Goal: Task Accomplishment & Management: Use online tool/utility

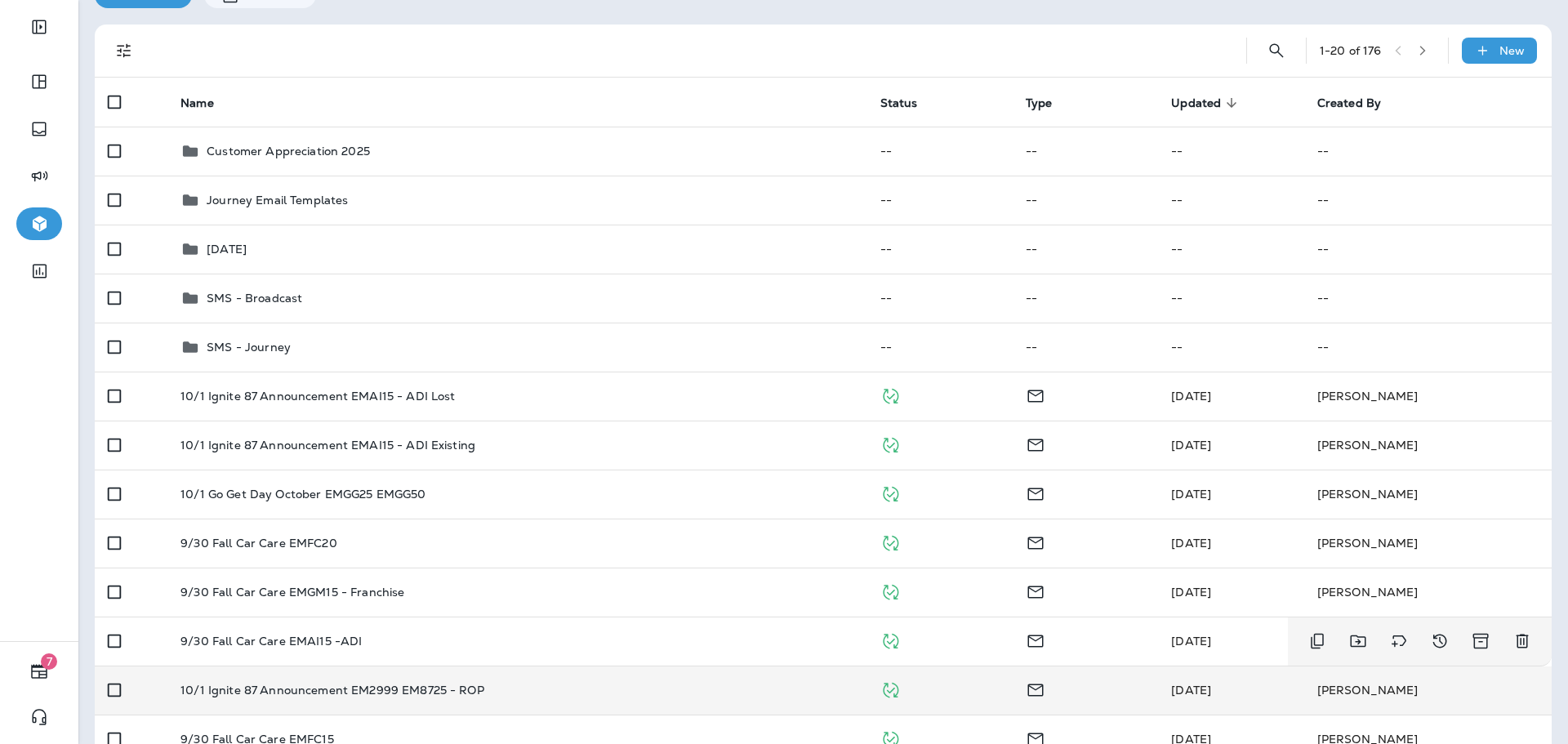
scroll to position [163, 0]
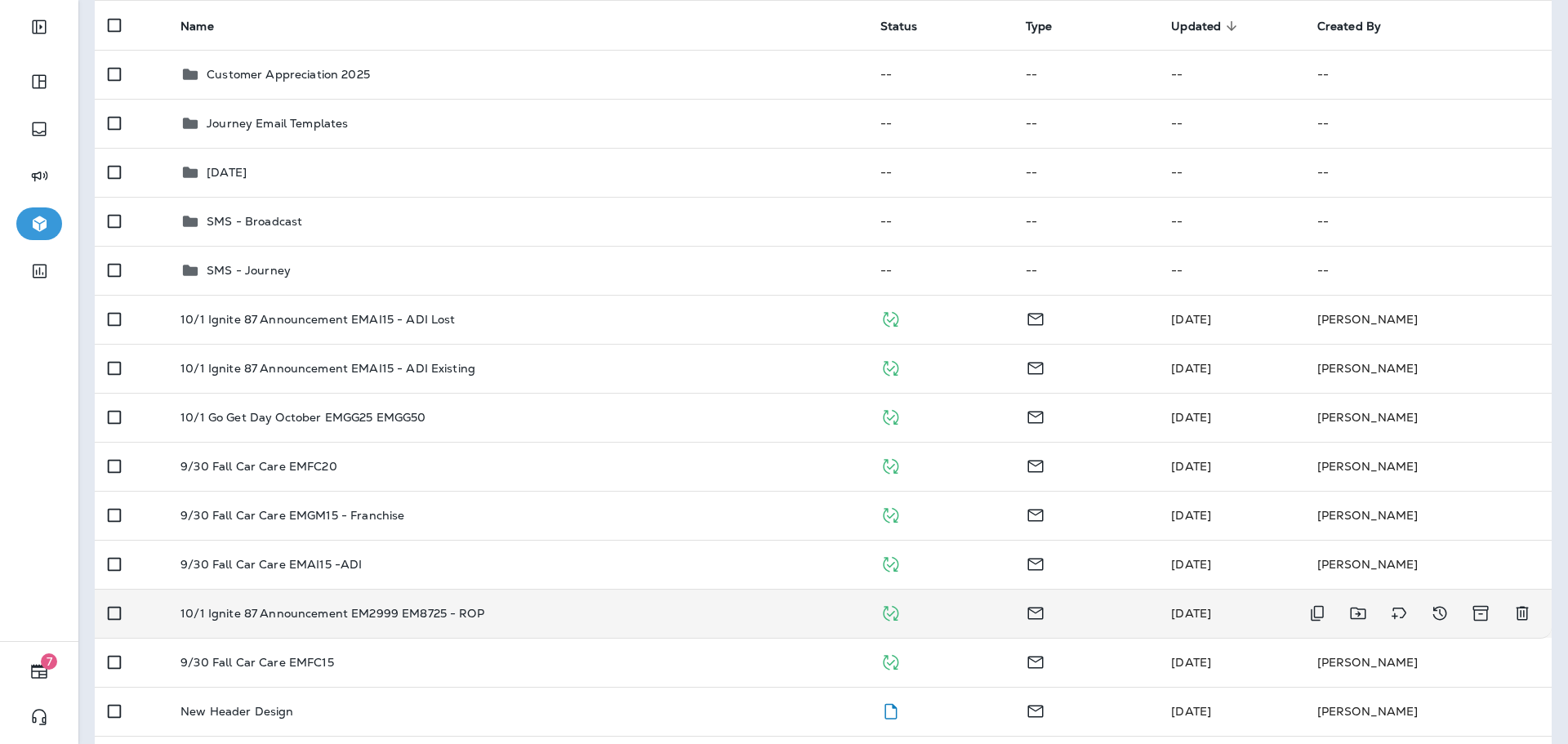
click at [498, 622] on td "10/1 Ignite 87 Announcement EM2999 EM8725 - ROP" at bounding box center [516, 612] width 700 height 49
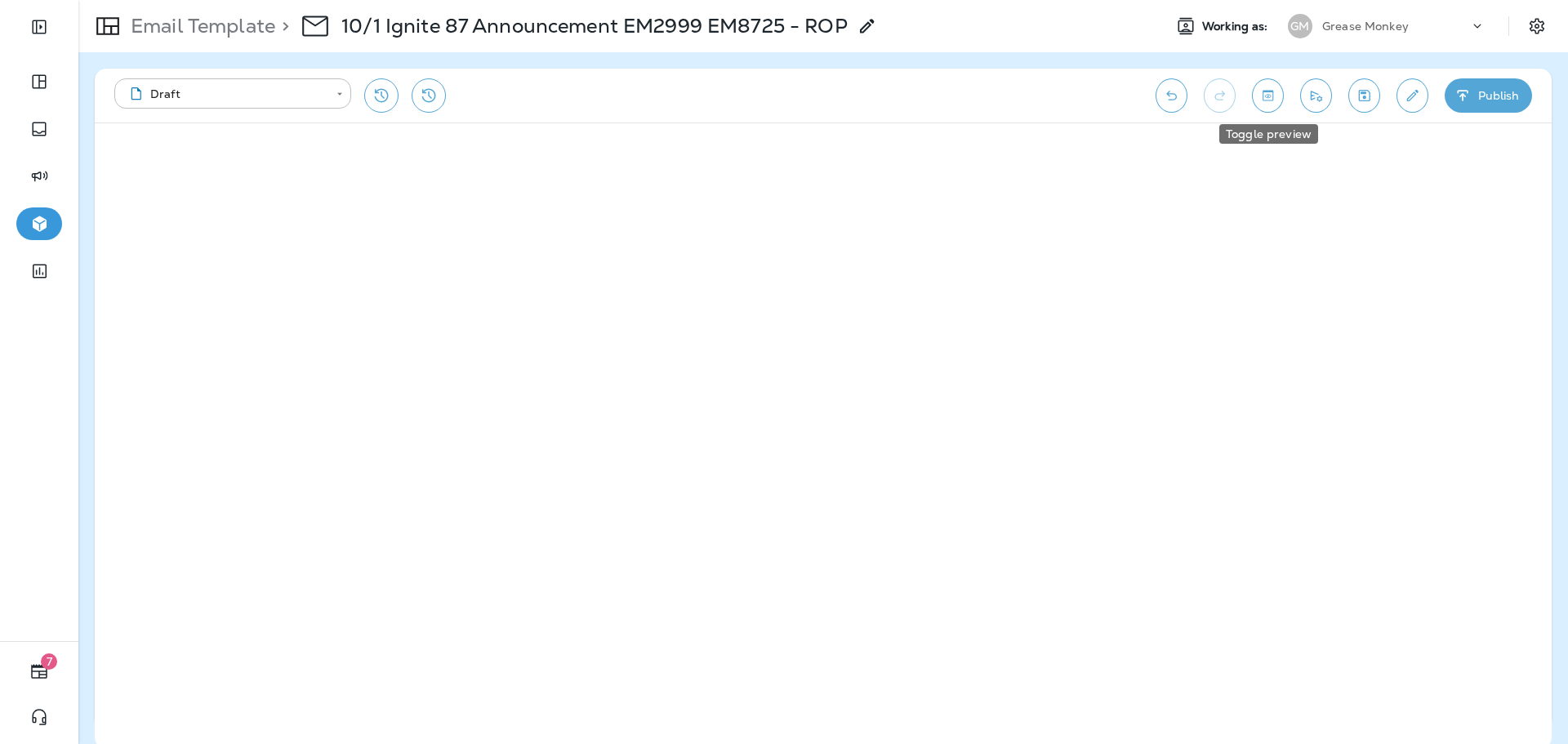
click at [1266, 106] on button "Toggle preview" at bounding box center [1267, 95] width 31 height 34
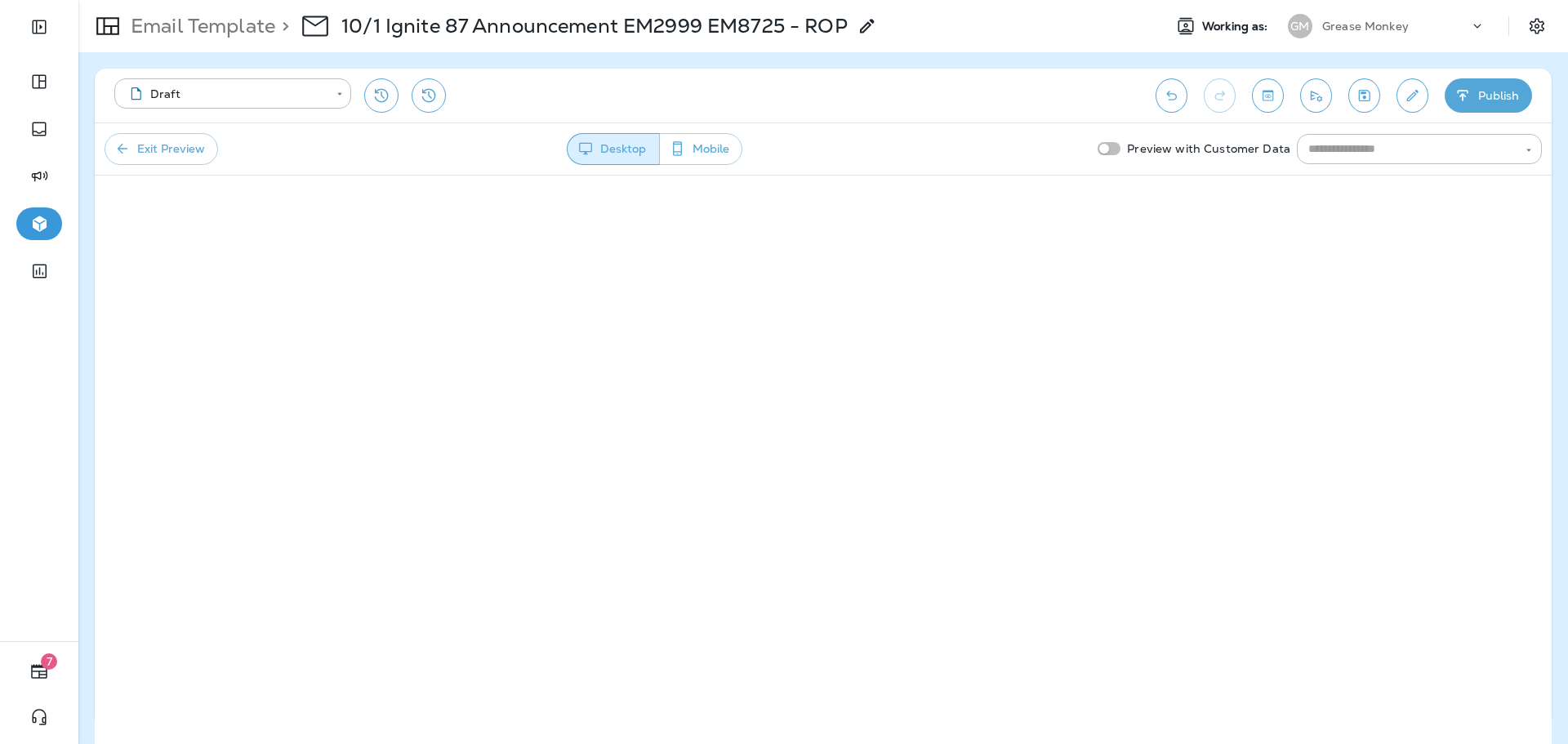
click at [173, 141] on button "Exit Preview" at bounding box center [161, 149] width 114 height 31
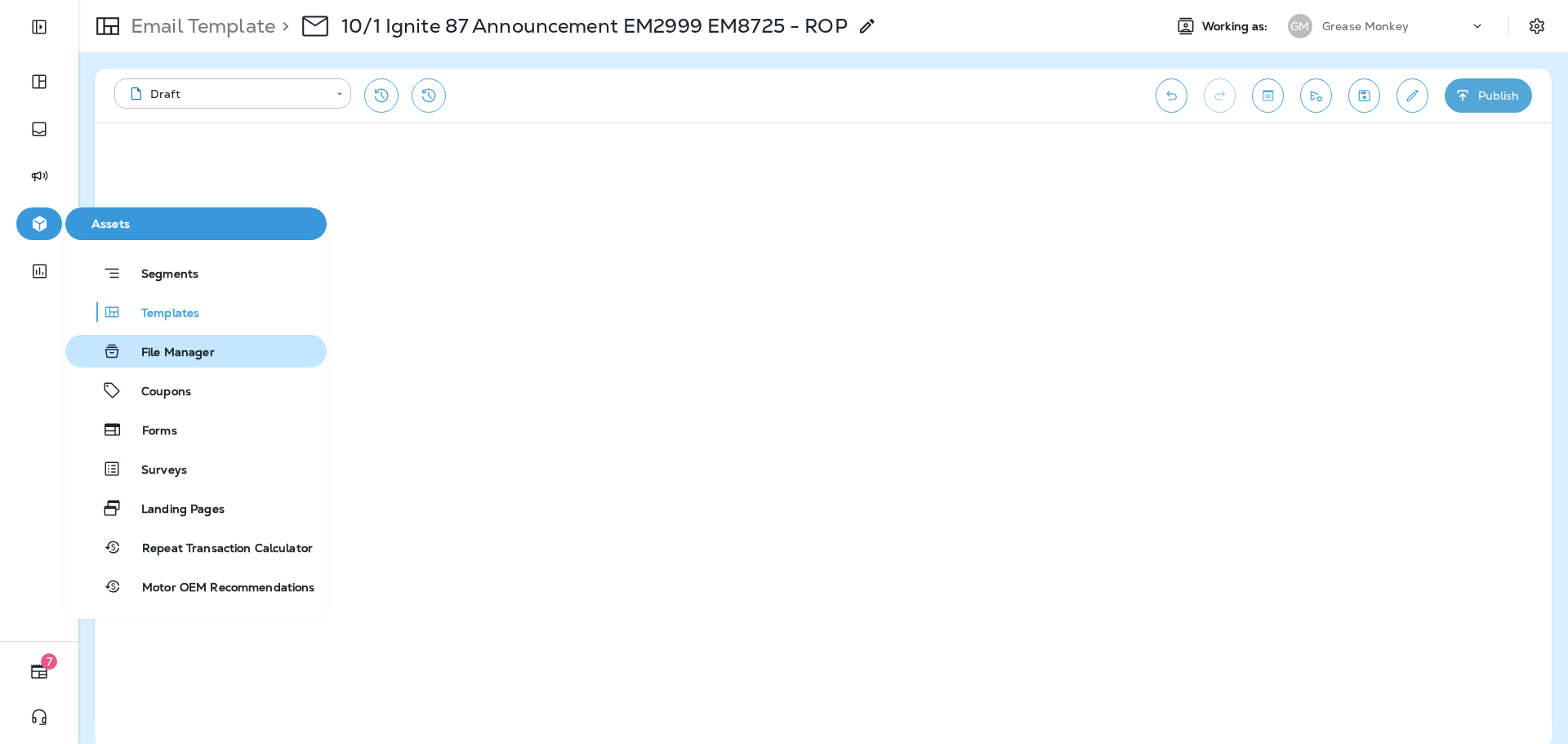
click at [160, 360] on span "File Manager" at bounding box center [169, 353] width 94 height 15
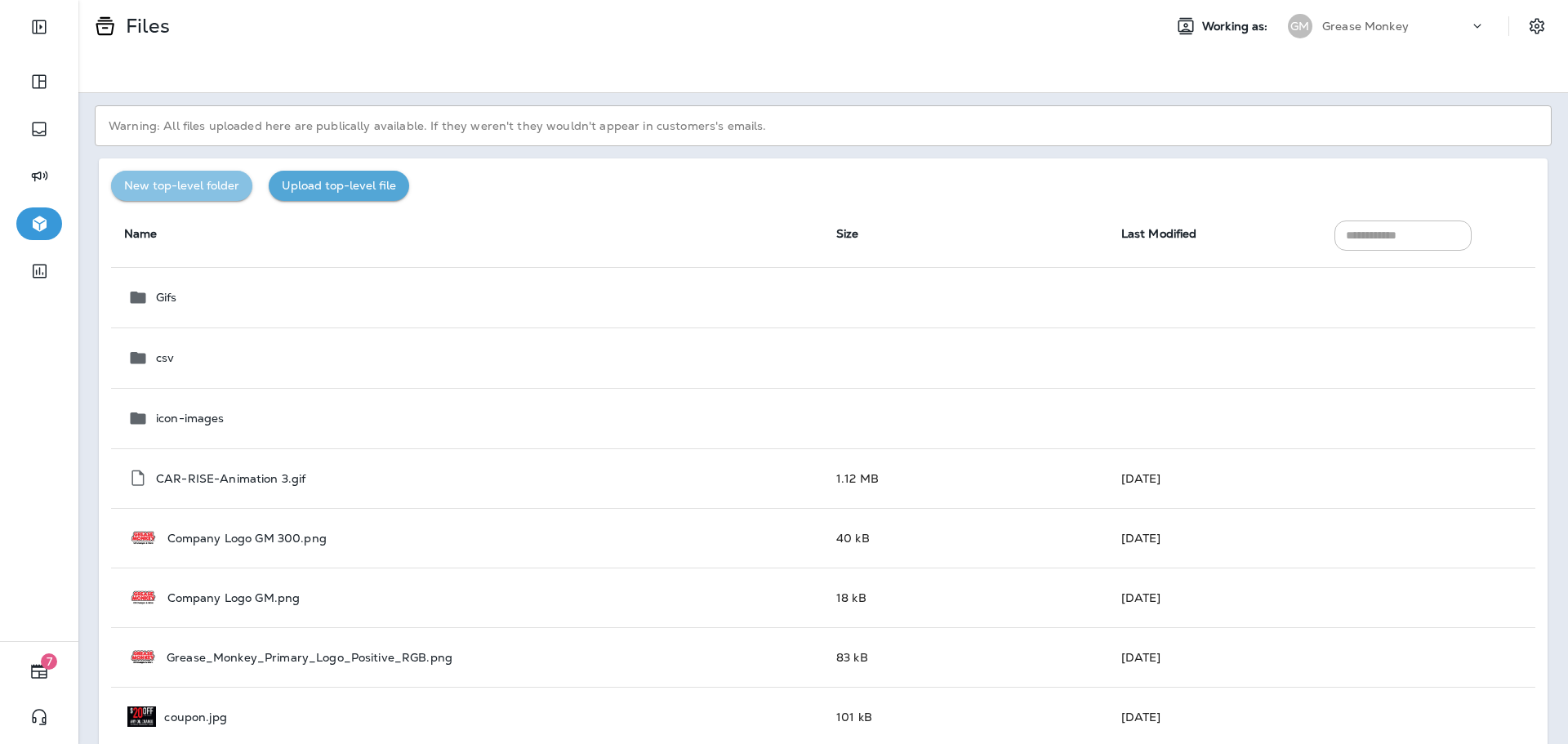
click at [225, 195] on button "New top-level folder" at bounding box center [181, 186] width 141 height 31
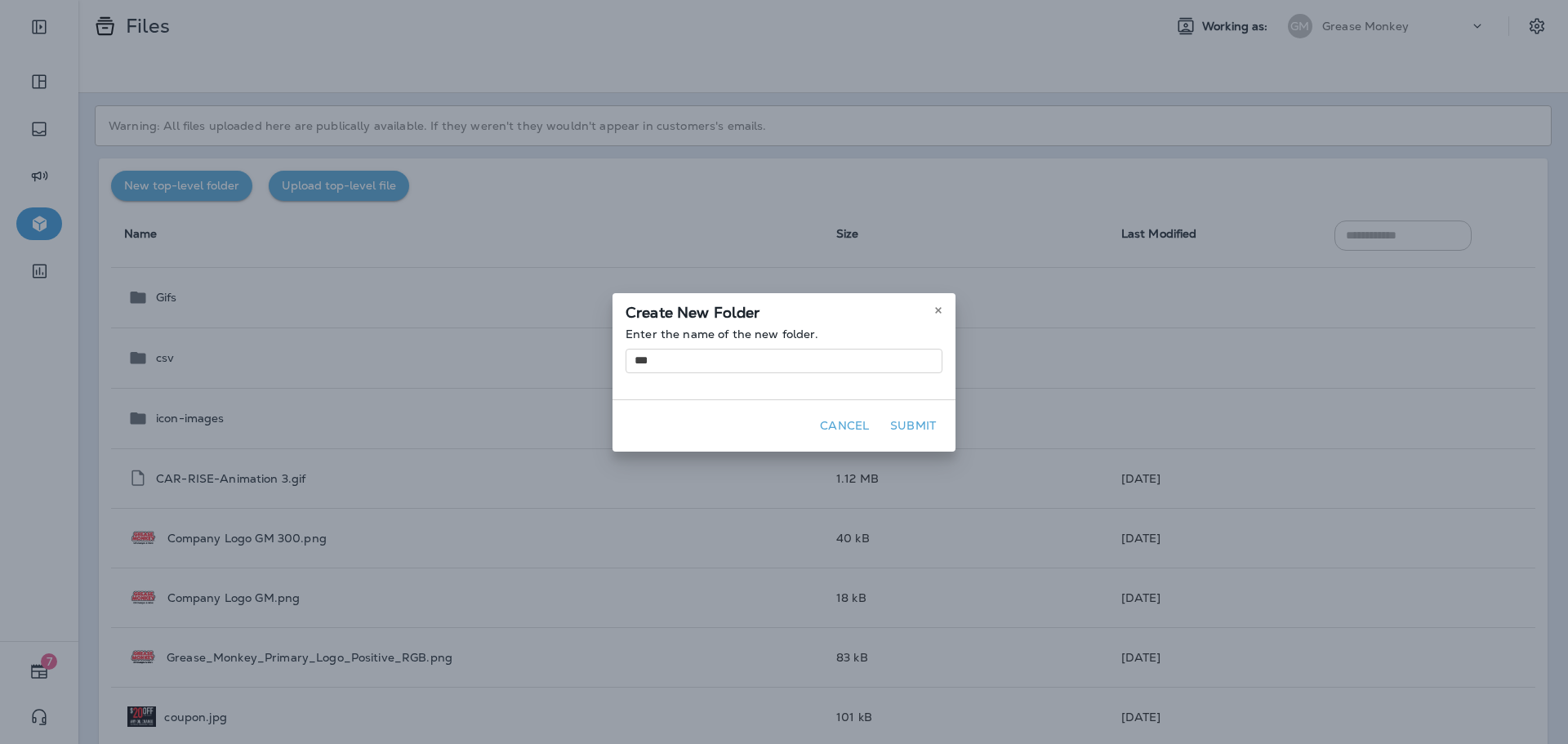
type input "***"
click at [927, 417] on button "Submit" at bounding box center [913, 425] width 59 height 26
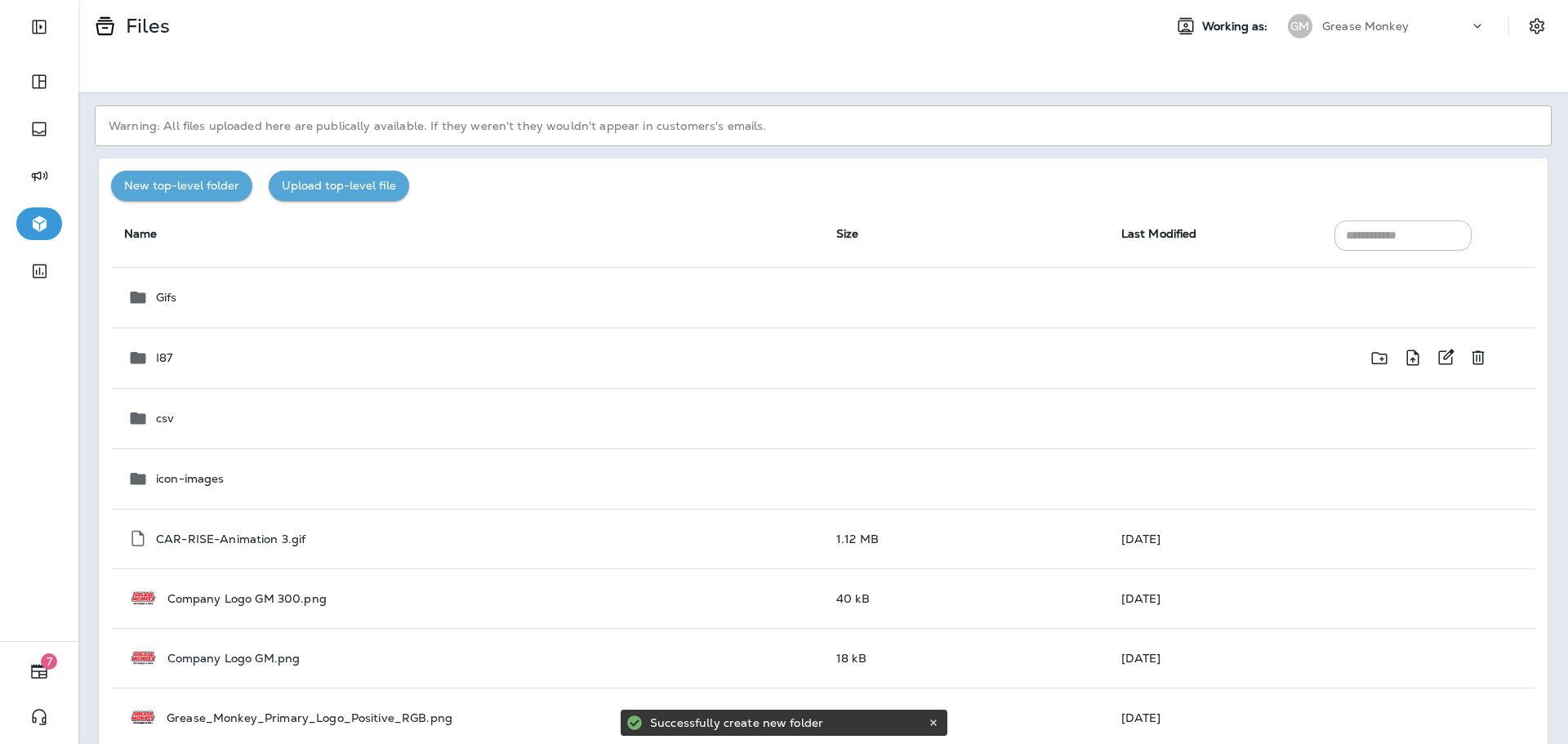
click at [151, 360] on div "I87" at bounding box center [469, 358] width 682 height 20
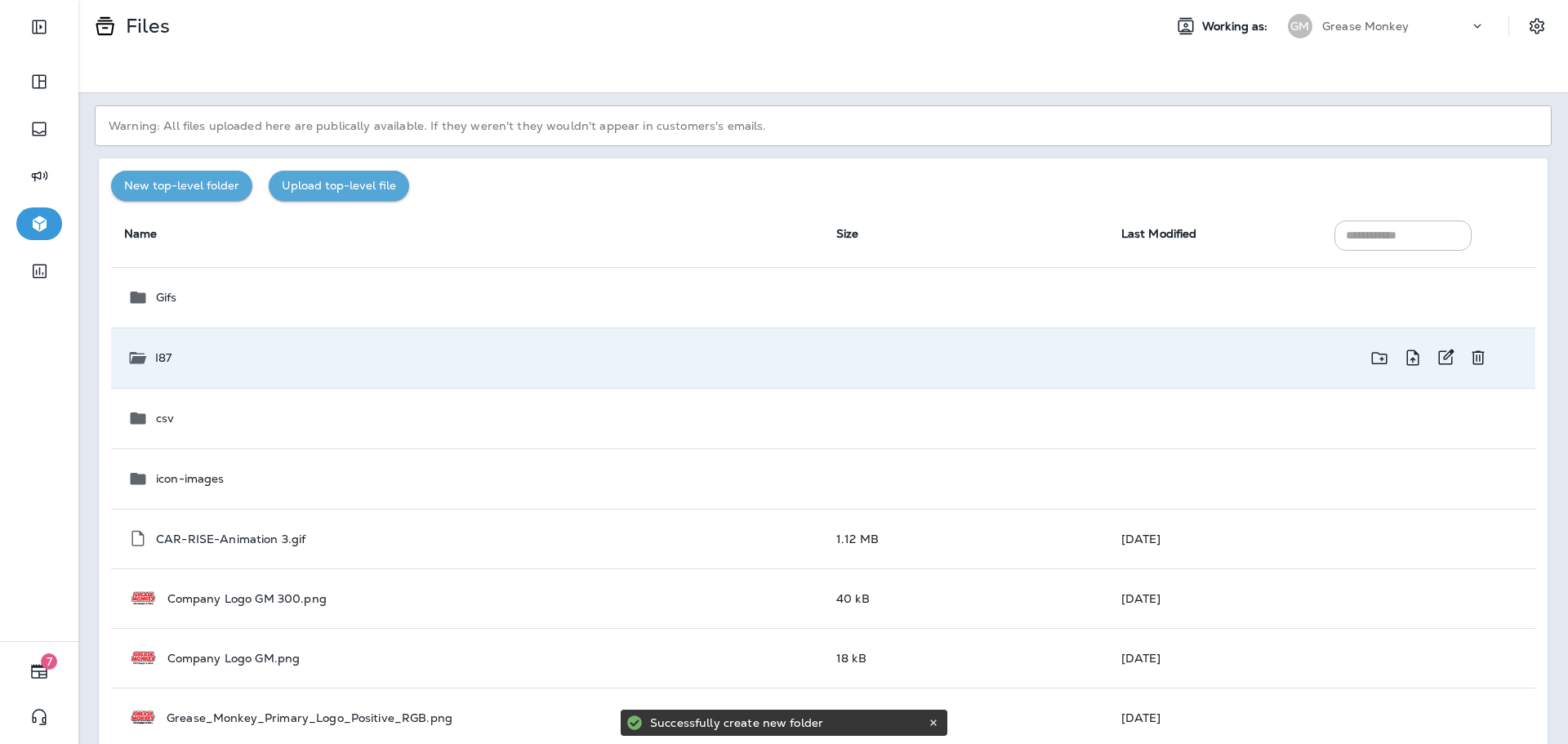
click at [149, 360] on div "I87" at bounding box center [469, 358] width 682 height 20
click at [160, 359] on p "I87" at bounding box center [163, 358] width 16 height 13
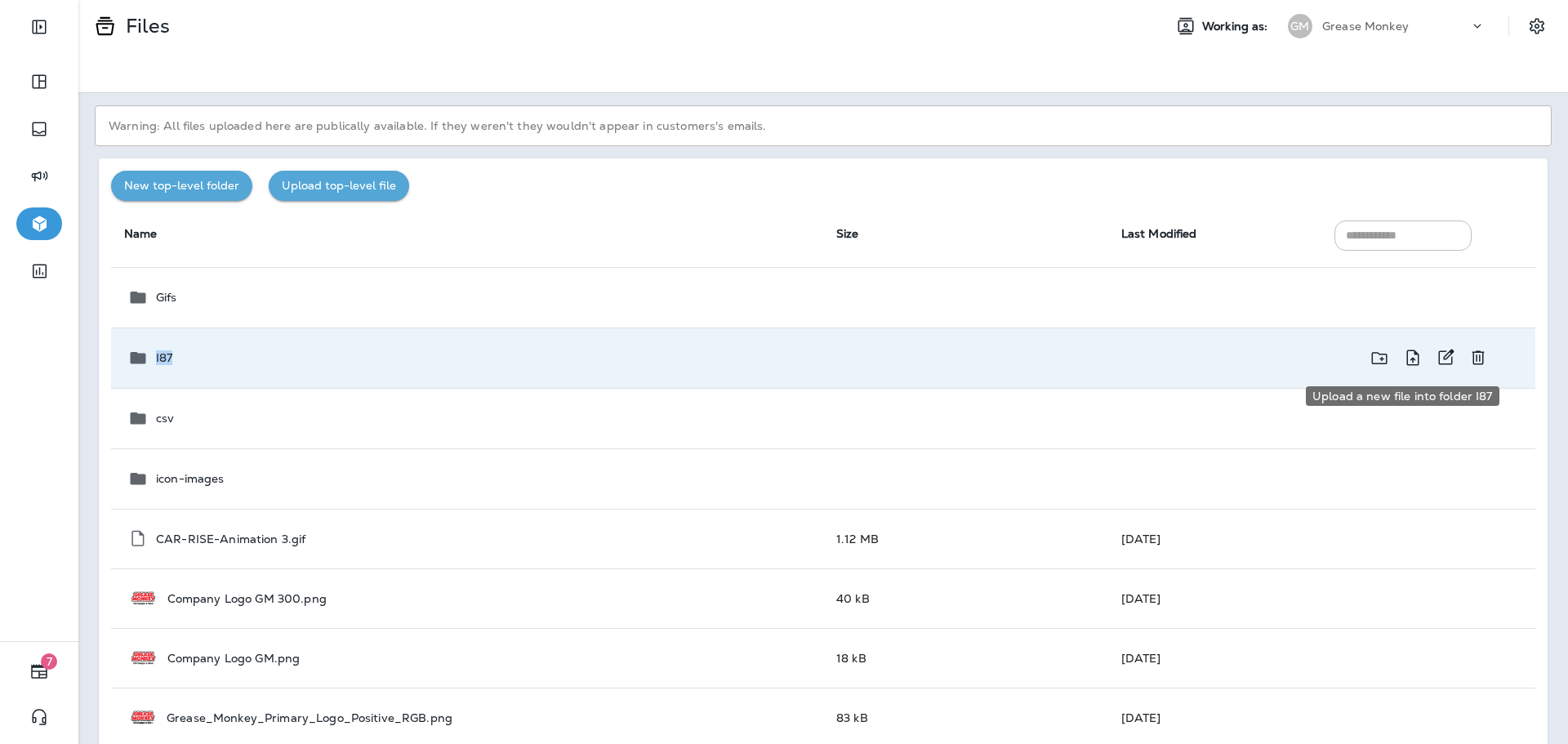
click at [1403, 360] on icon "Upload a new file into folder I87" at bounding box center [1412, 358] width 20 height 20
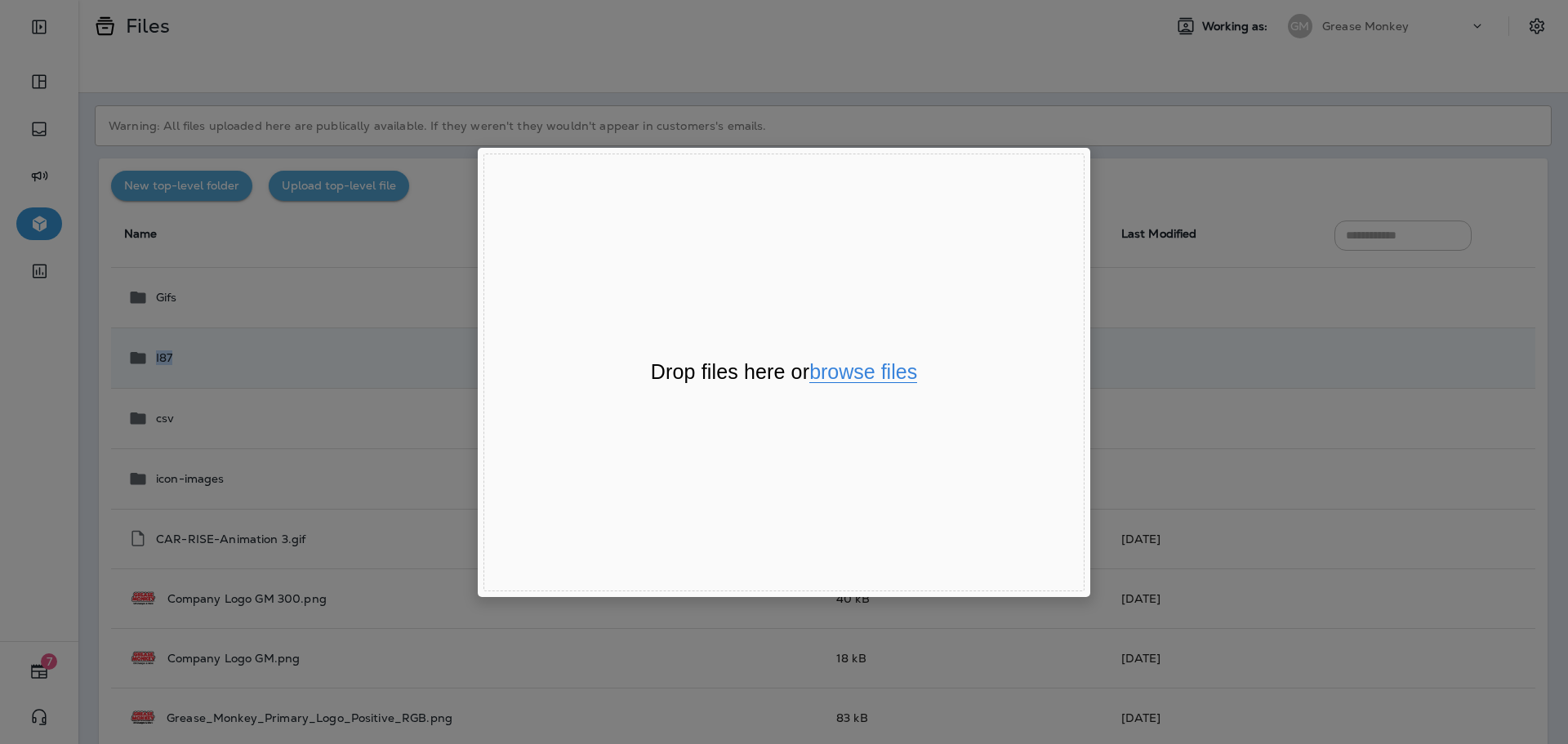
click at [844, 370] on button "browse files" at bounding box center [863, 372] width 108 height 21
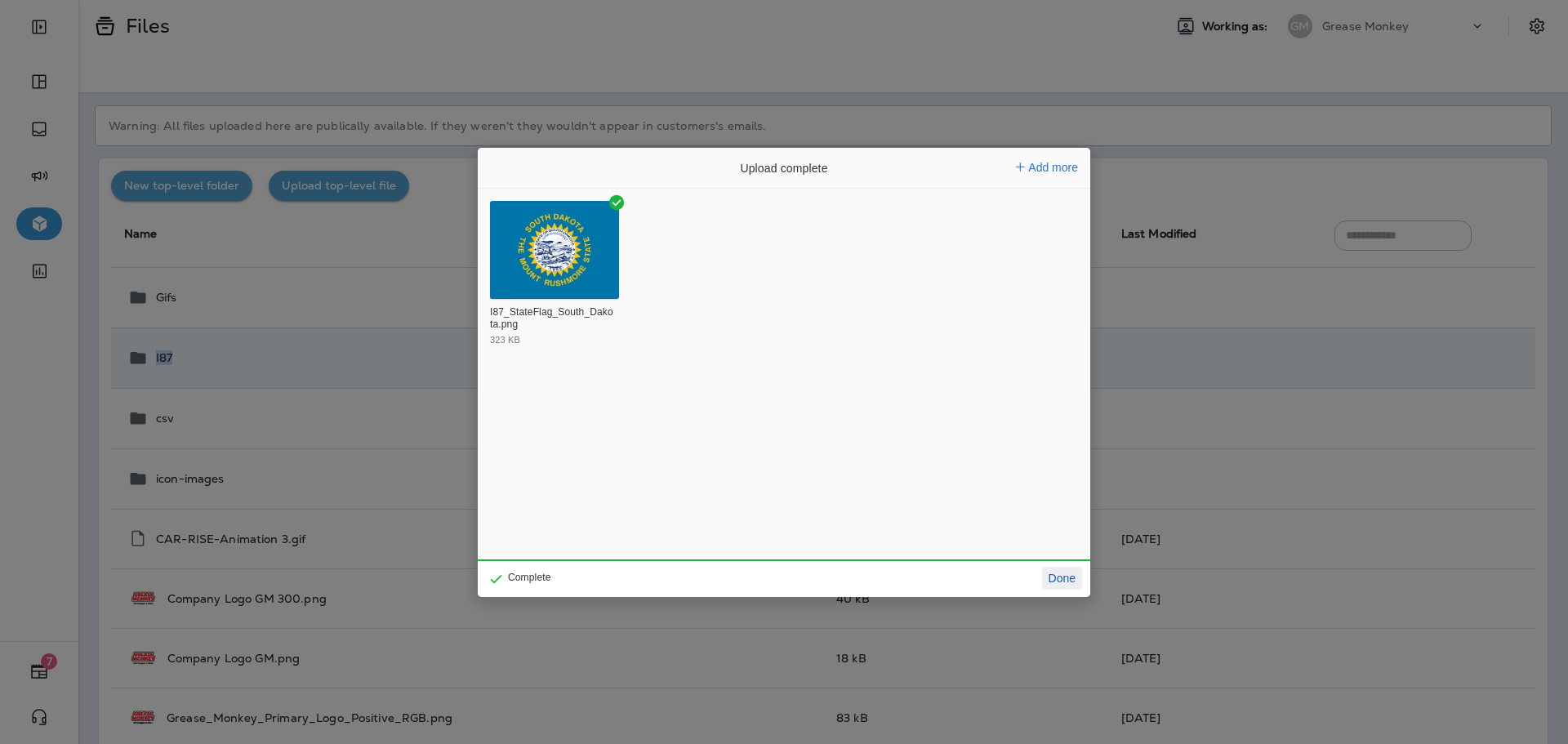
click at [1064, 579] on button "Done" at bounding box center [1062, 578] width 40 height 23
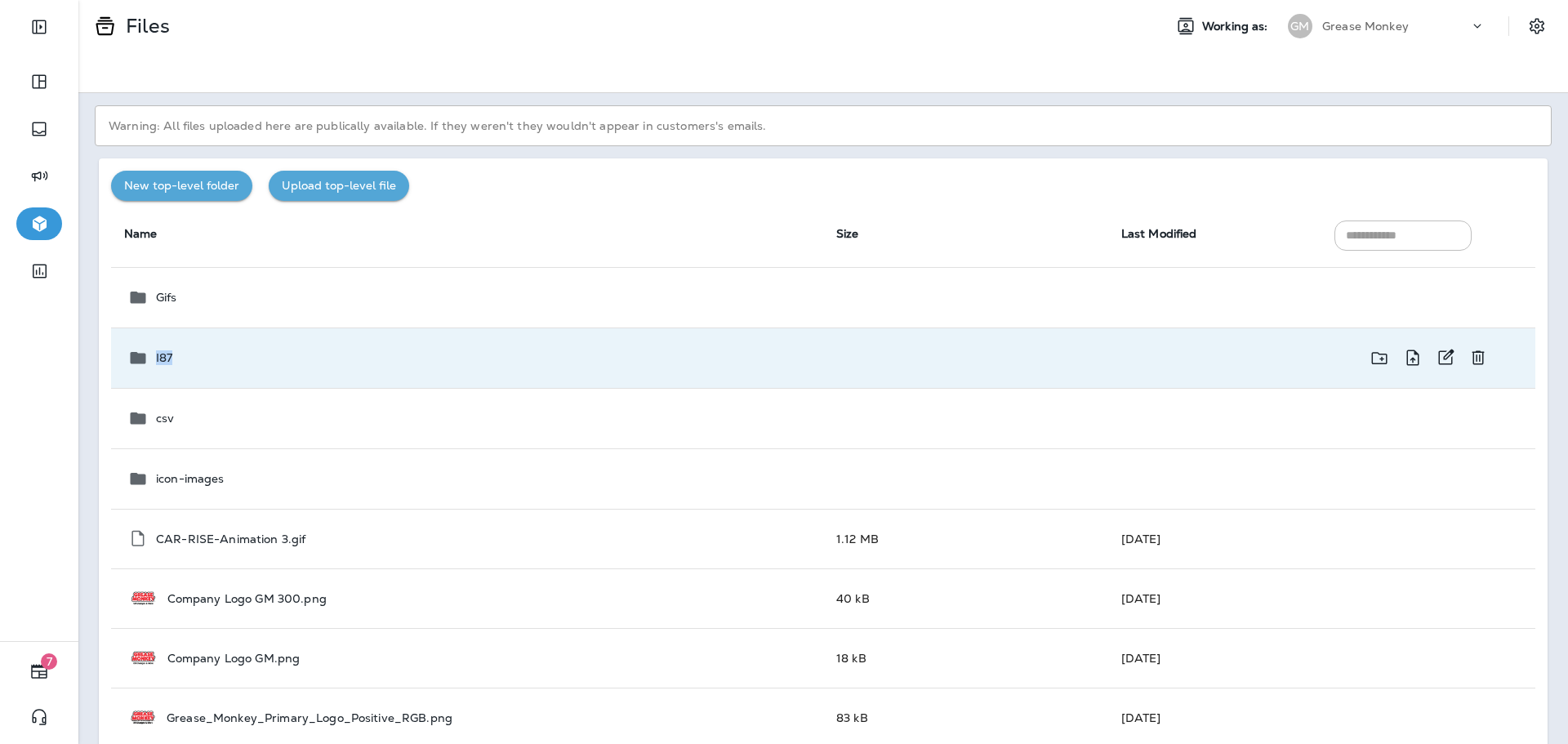
click at [223, 357] on div "I87" at bounding box center [469, 358] width 682 height 20
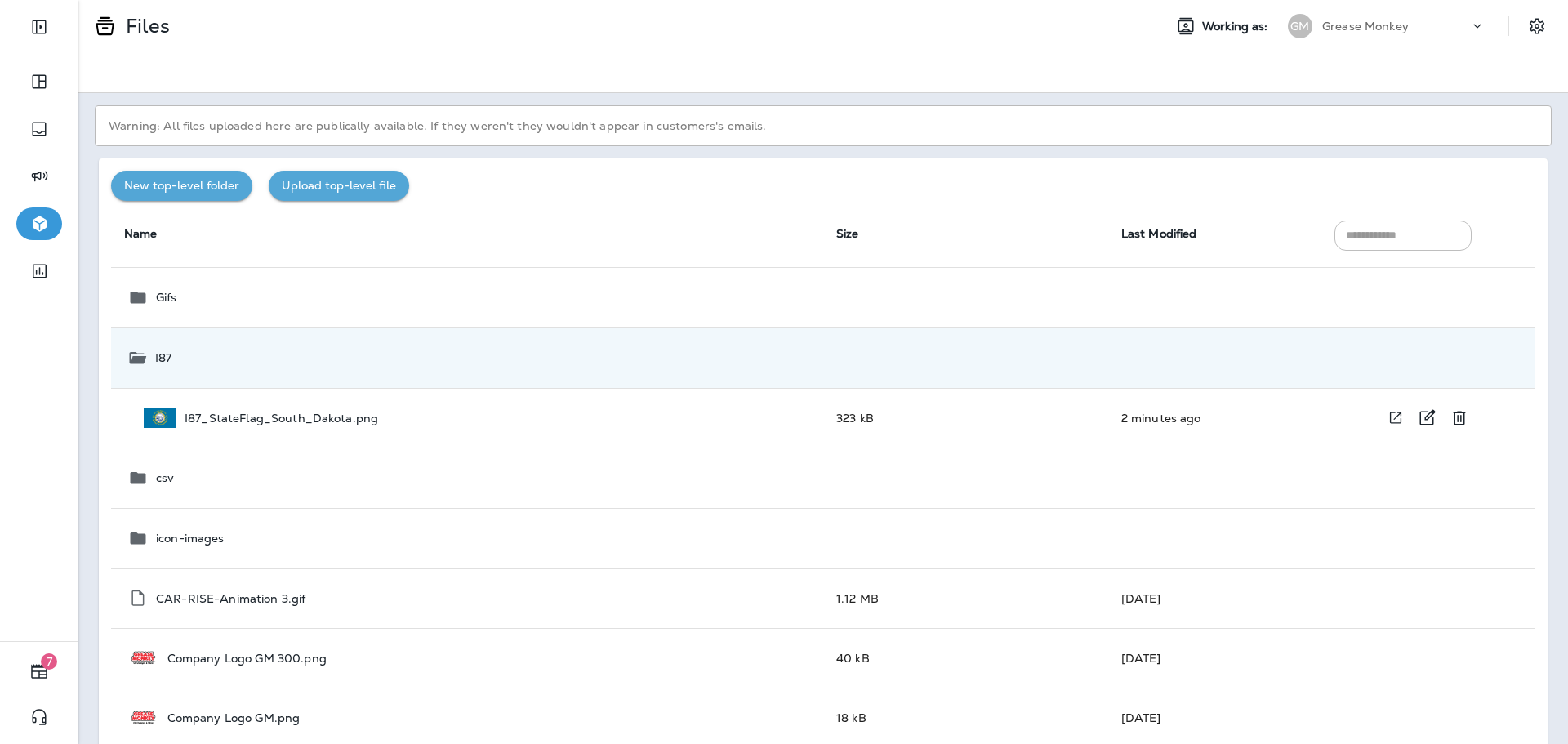
click at [1388, 416] on icon "View file in a new window" at bounding box center [1395, 418] width 16 height 17
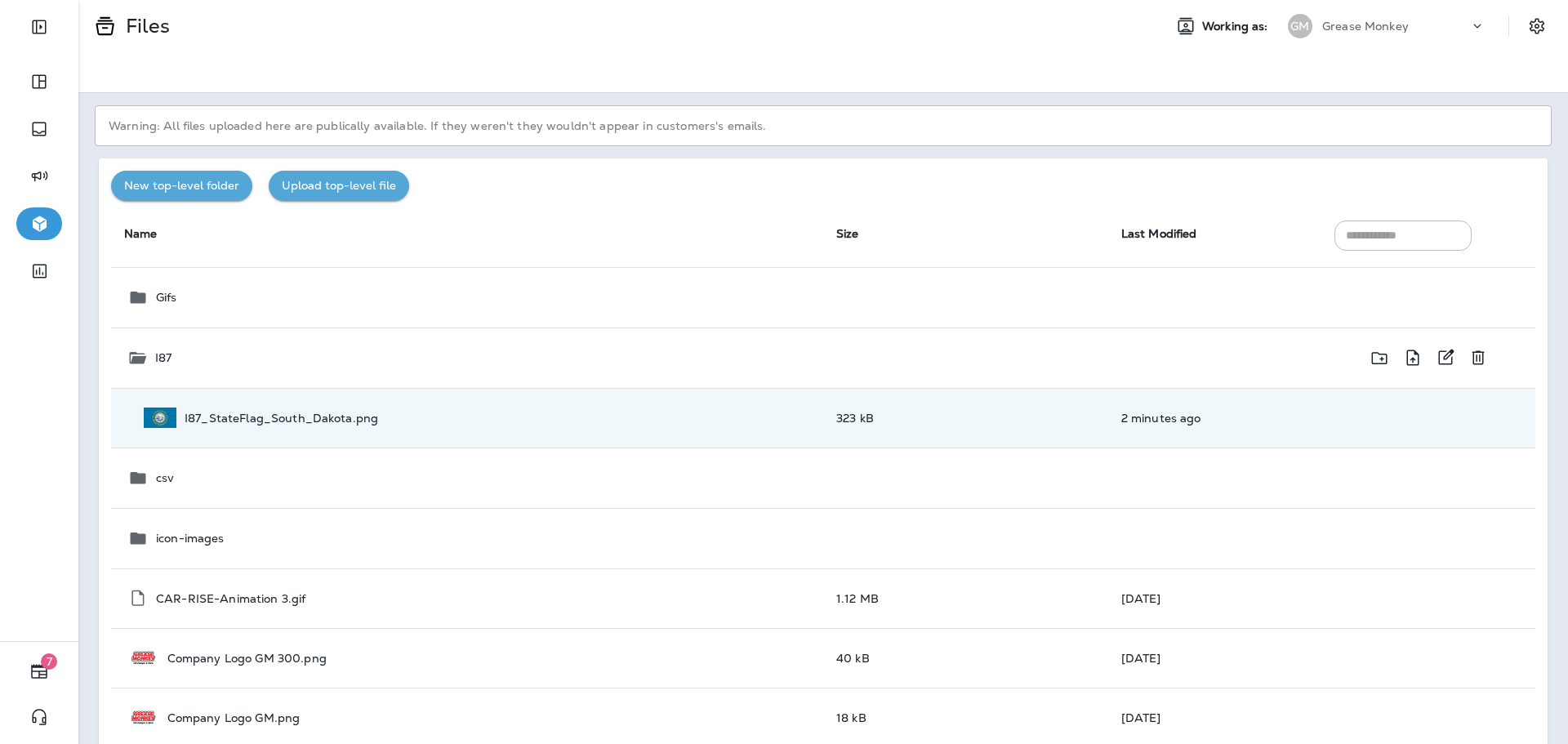
drag, startPoint x: 1303, startPoint y: 367, endPoint x: 1328, endPoint y: 365, distance: 25.1
click at [1303, 366] on td at bounding box center [1215, 357] width 214 height 60
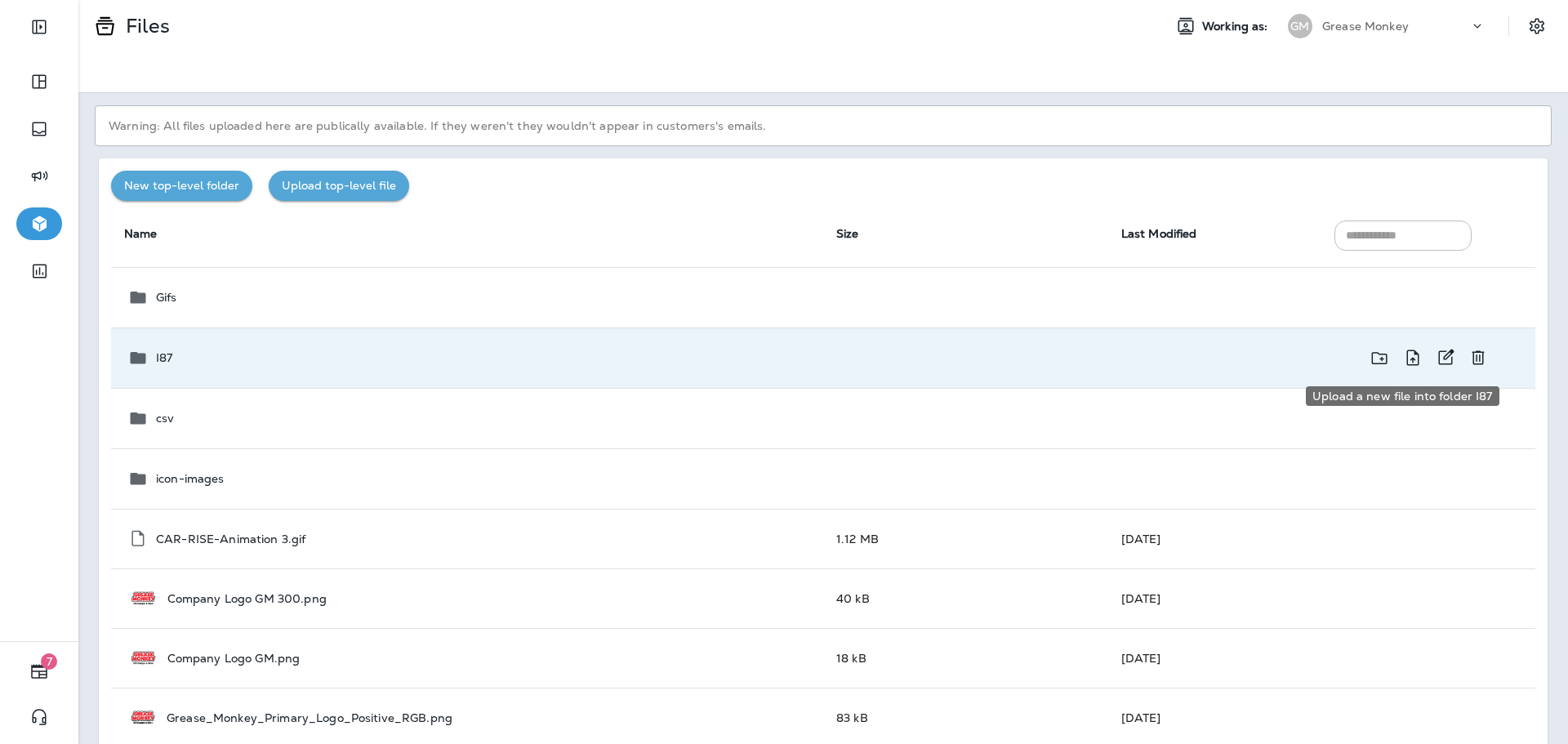
click at [1407, 358] on icon "Upload a new file into folder I87" at bounding box center [1412, 357] width 12 height 15
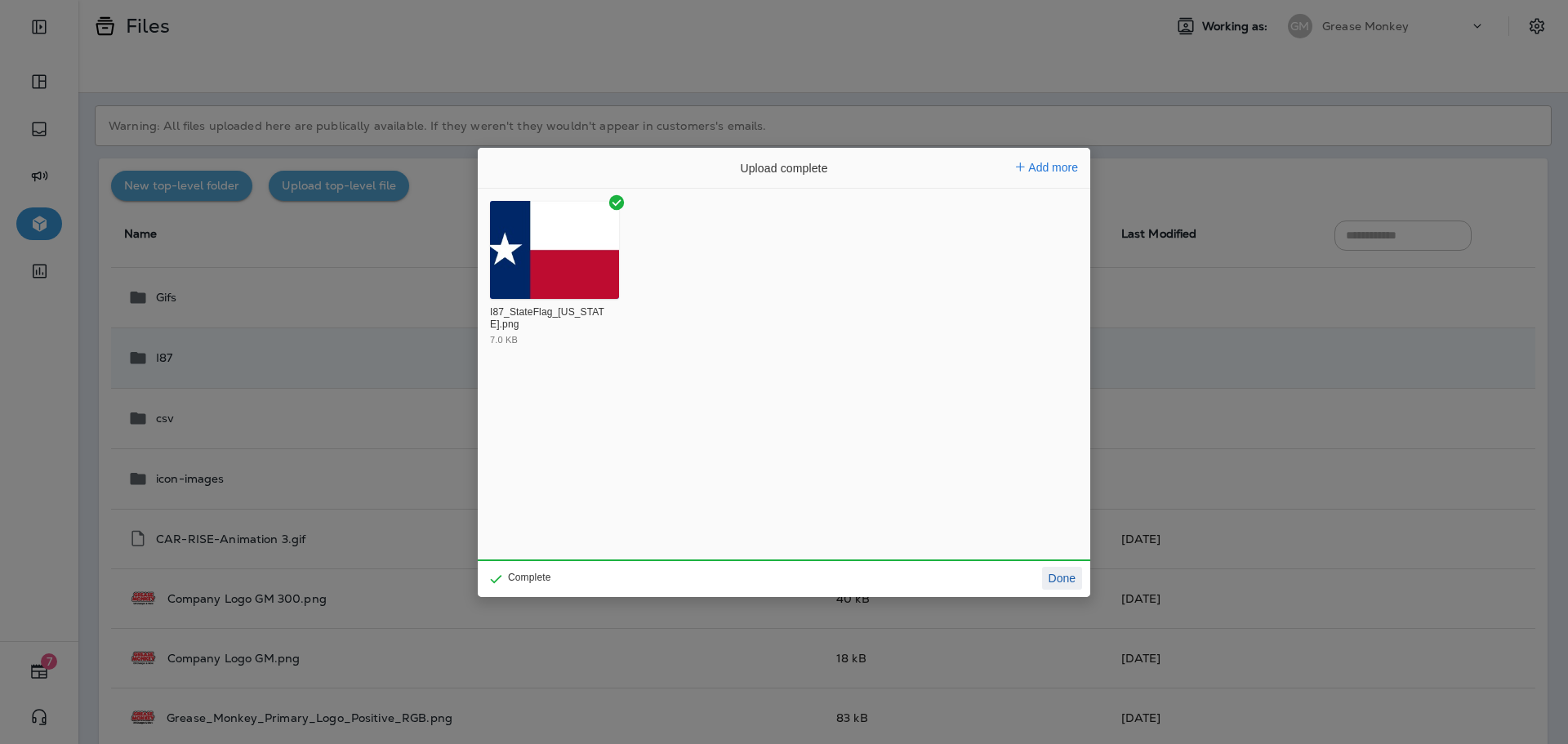
click at [1057, 577] on button "Done" at bounding box center [1062, 578] width 40 height 23
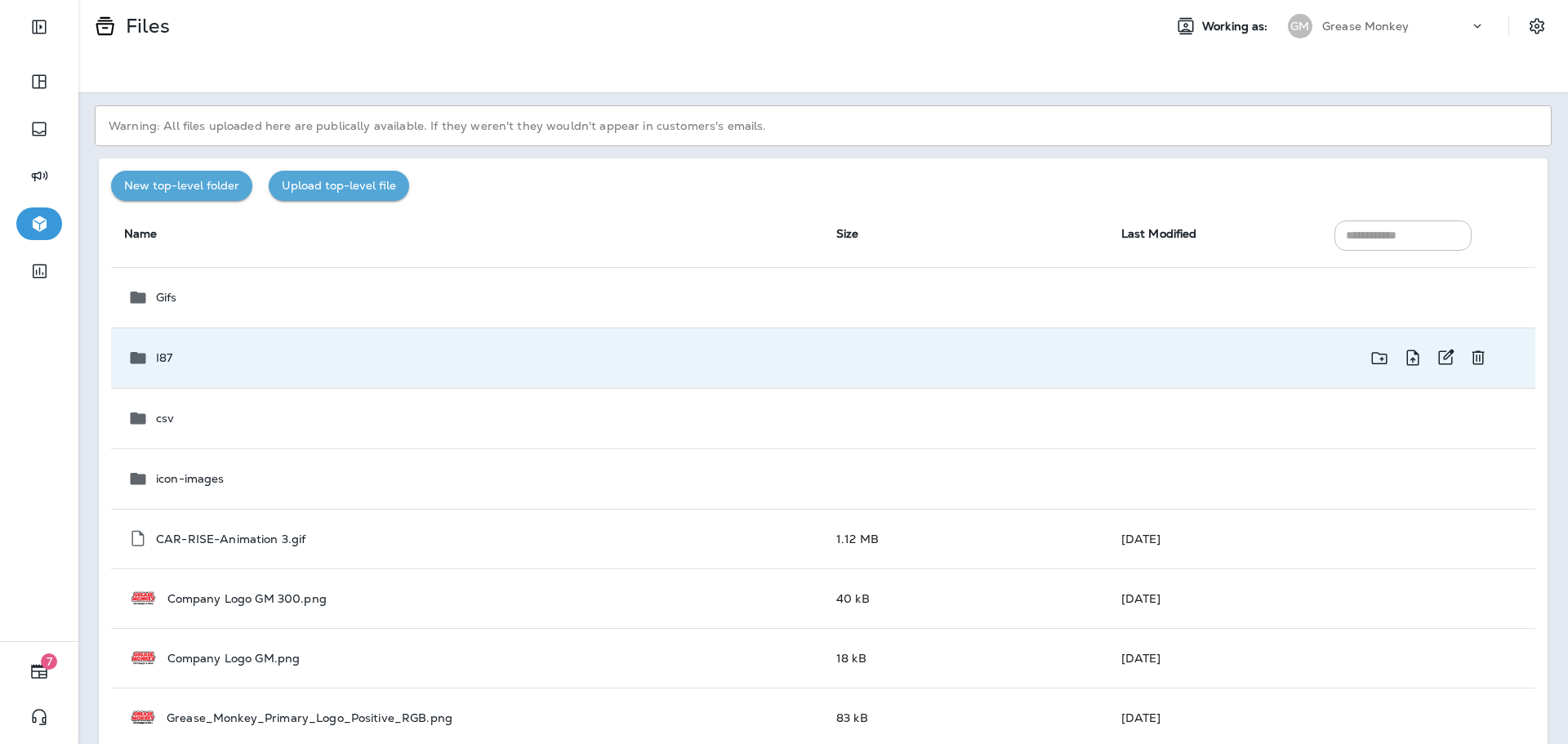
click at [240, 348] on div "I87" at bounding box center [469, 358] width 682 height 20
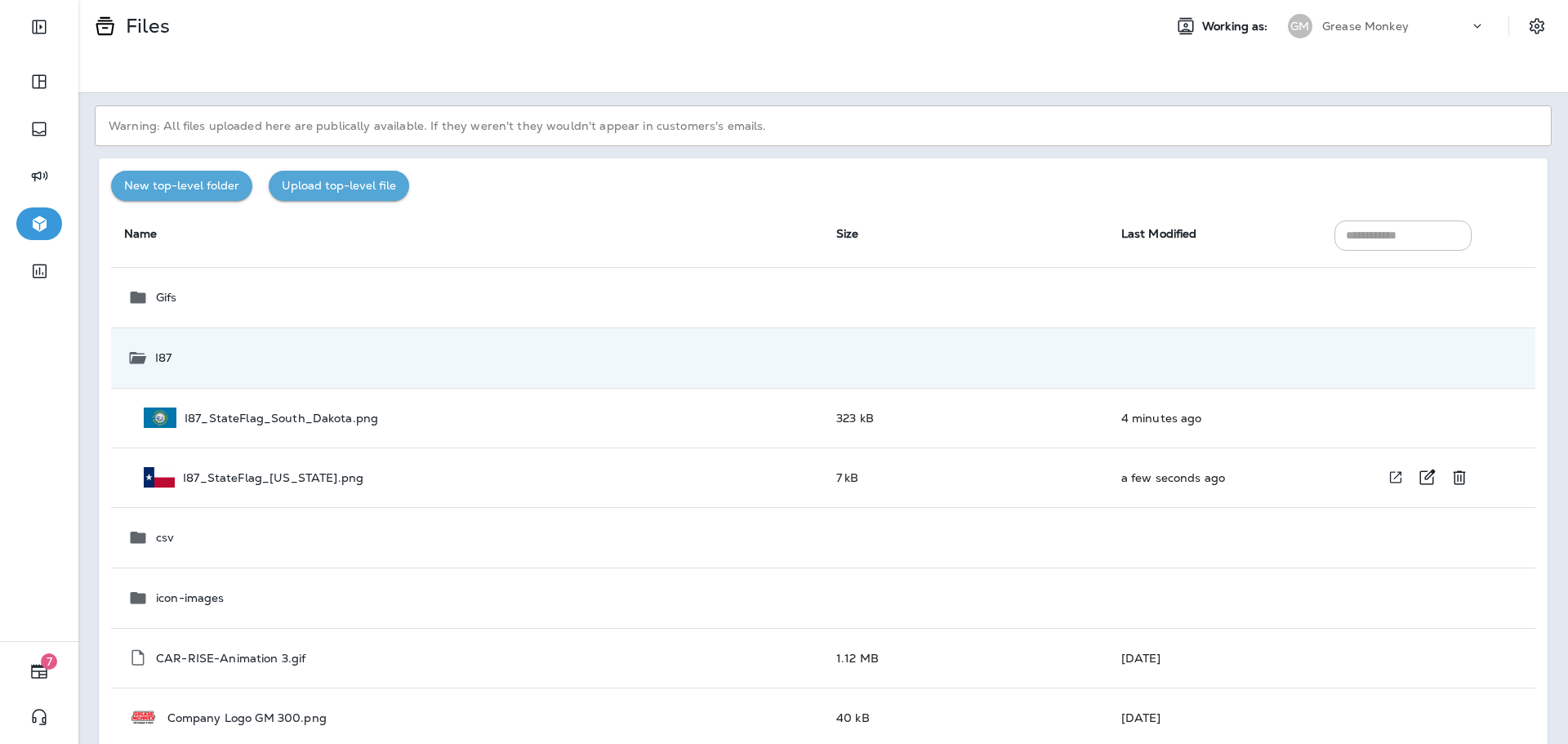
click at [1388, 479] on icon "View file in a new window" at bounding box center [1395, 477] width 16 height 17
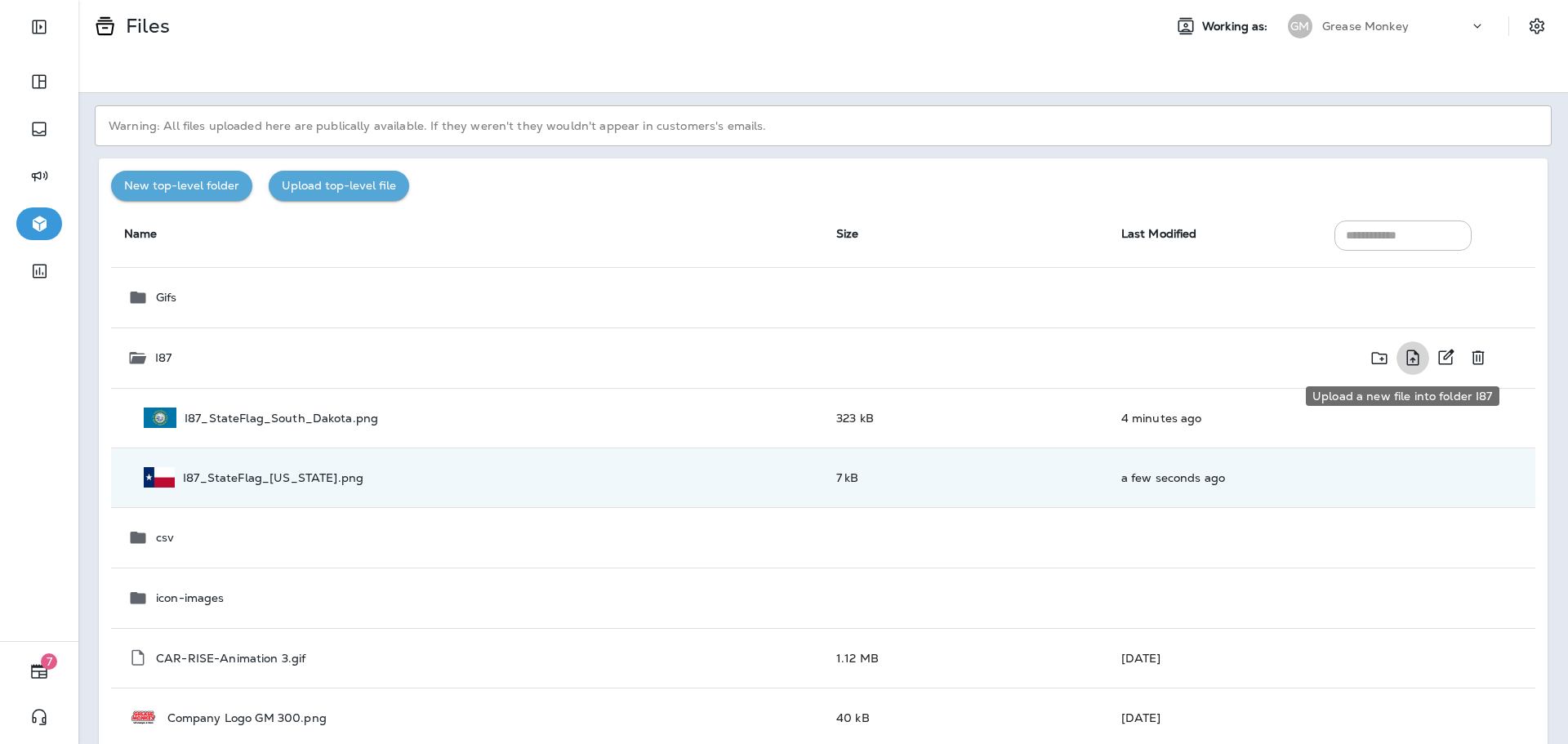
click at [1407, 360] on icon "Upload a new file into folder I87" at bounding box center [1412, 357] width 12 height 15
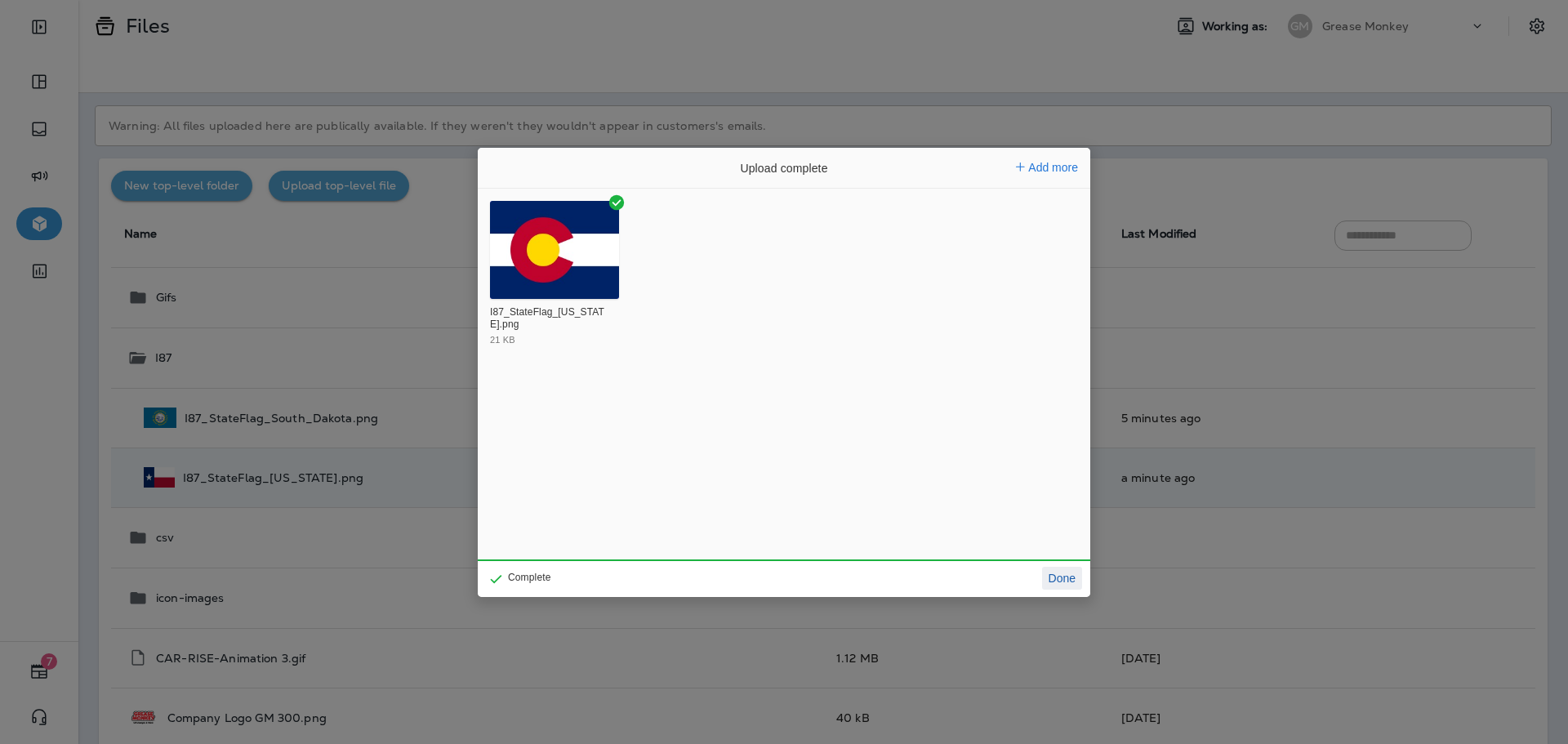
click at [1061, 584] on button "Done" at bounding box center [1062, 578] width 40 height 23
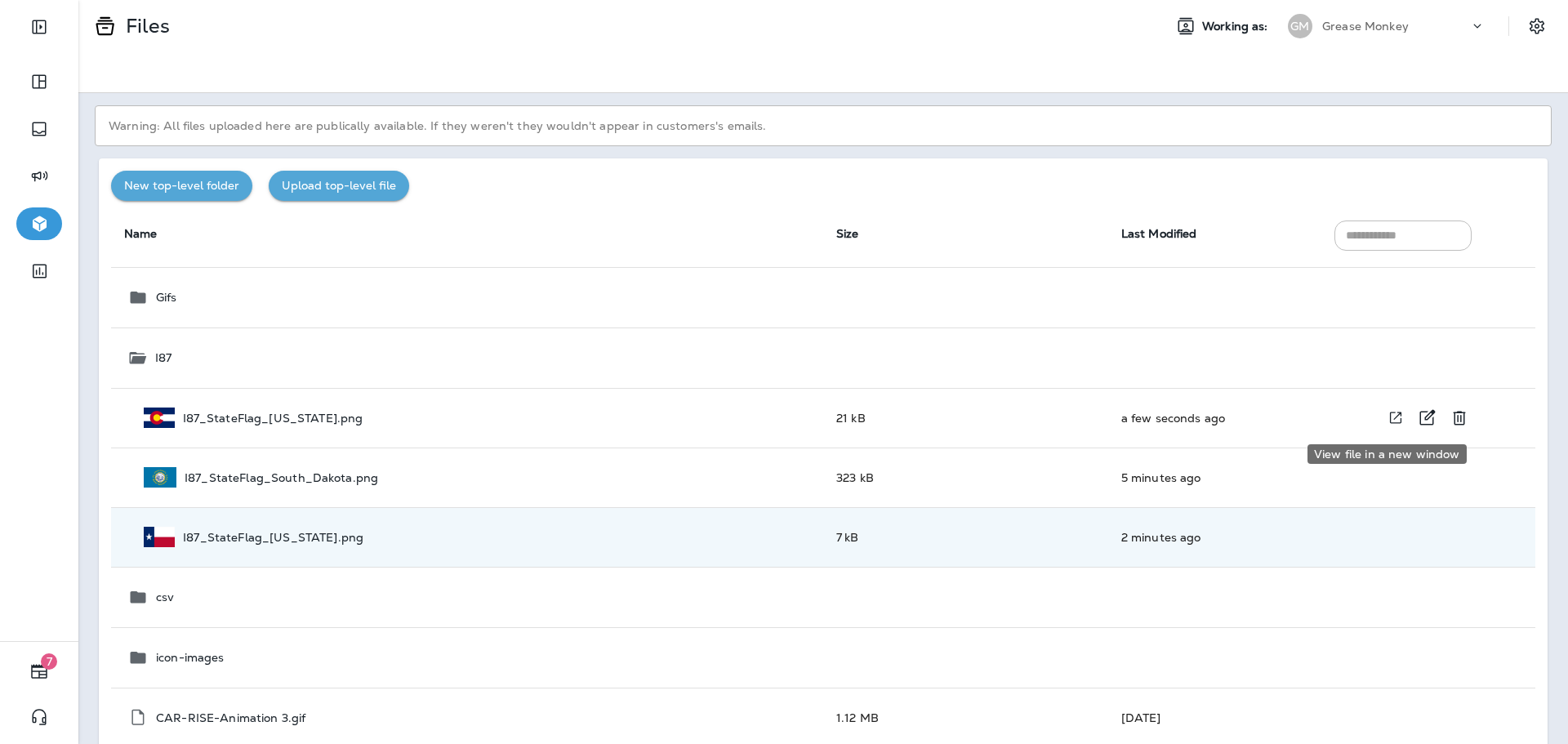
click at [1388, 422] on icon "View file in a new window" at bounding box center [1395, 418] width 16 height 17
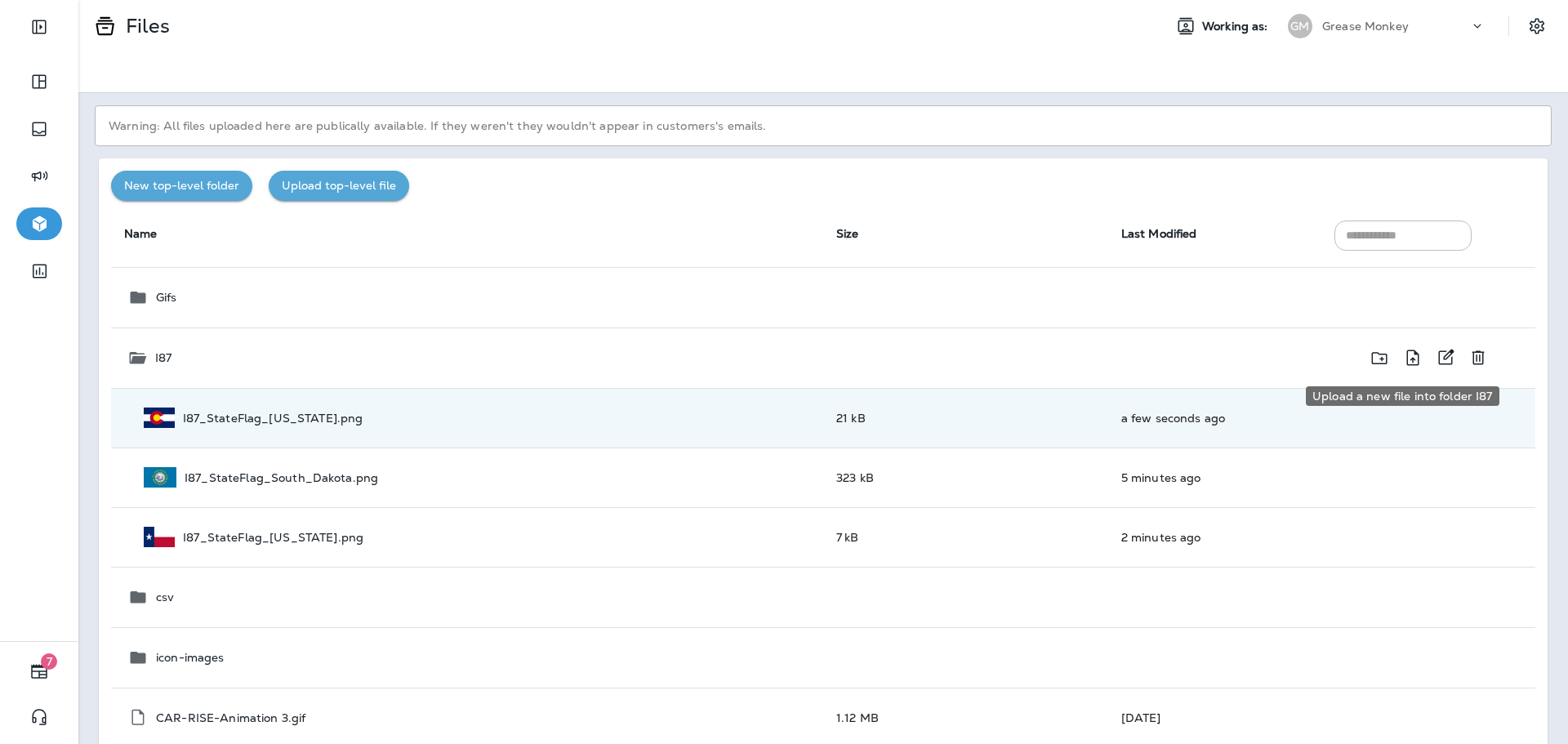
click at [1407, 360] on icon "Upload a new file into folder I87" at bounding box center [1412, 357] width 12 height 15
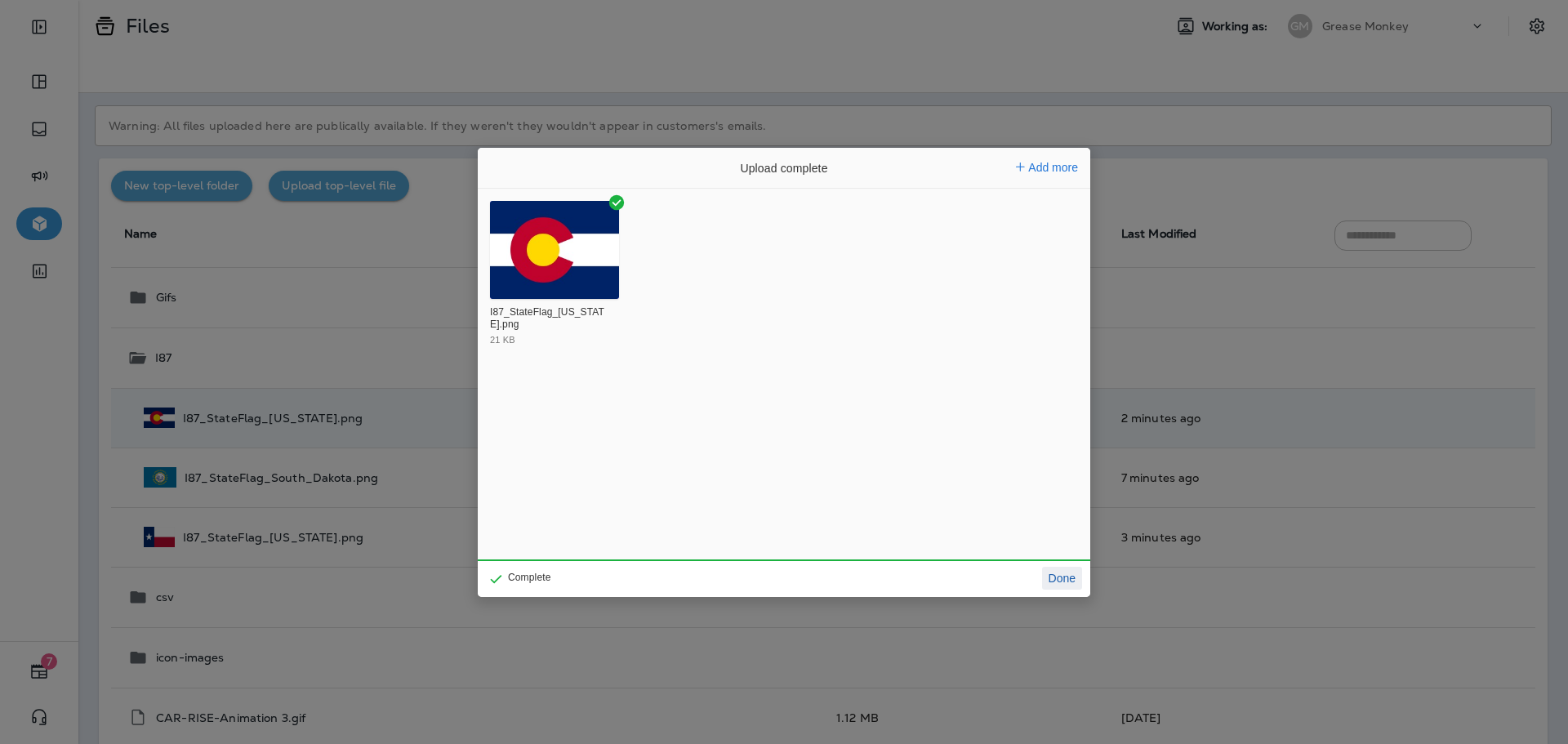
click at [1051, 589] on button "Done" at bounding box center [1062, 578] width 40 height 23
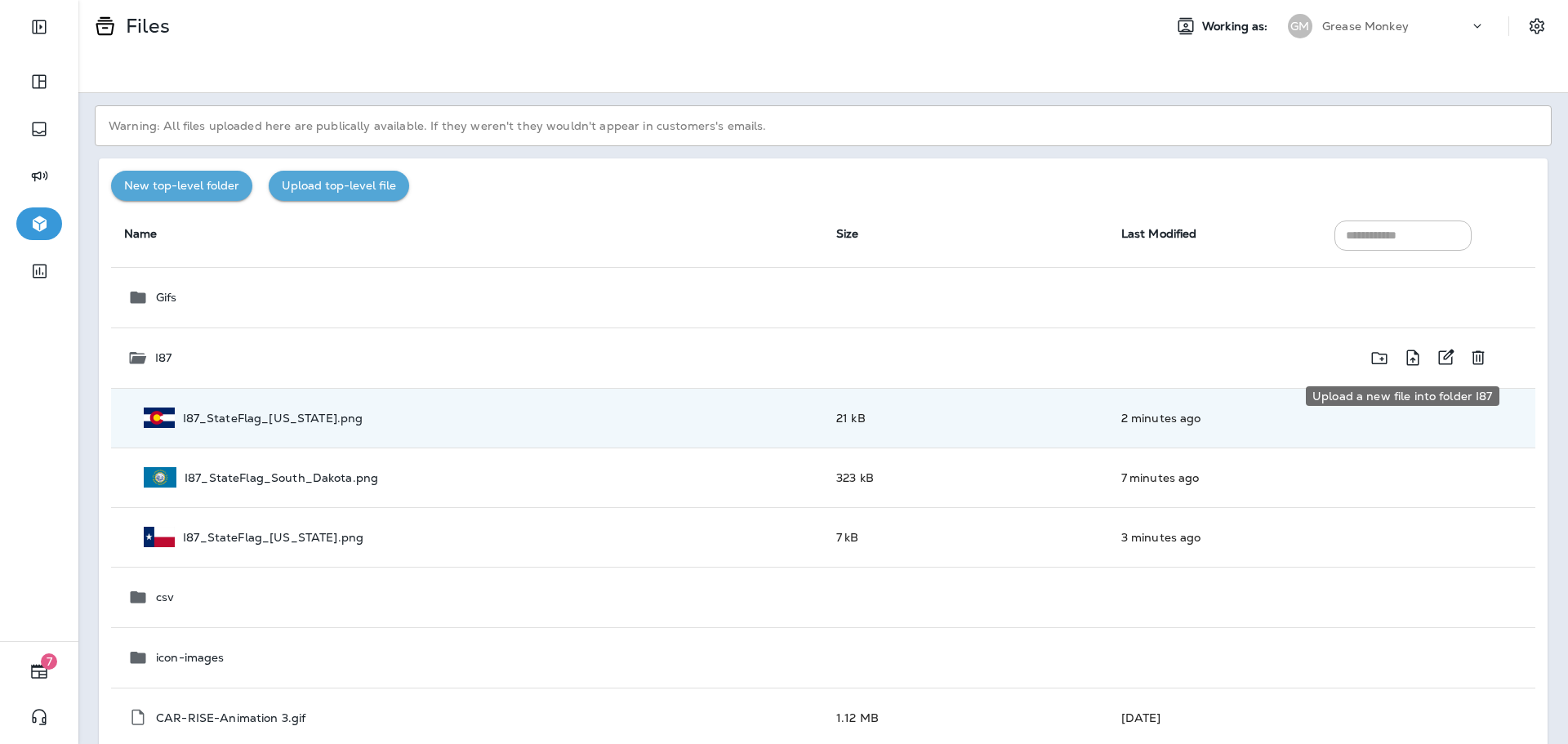
click at [1407, 360] on icon "Upload a new file into folder I87" at bounding box center [1412, 357] width 12 height 15
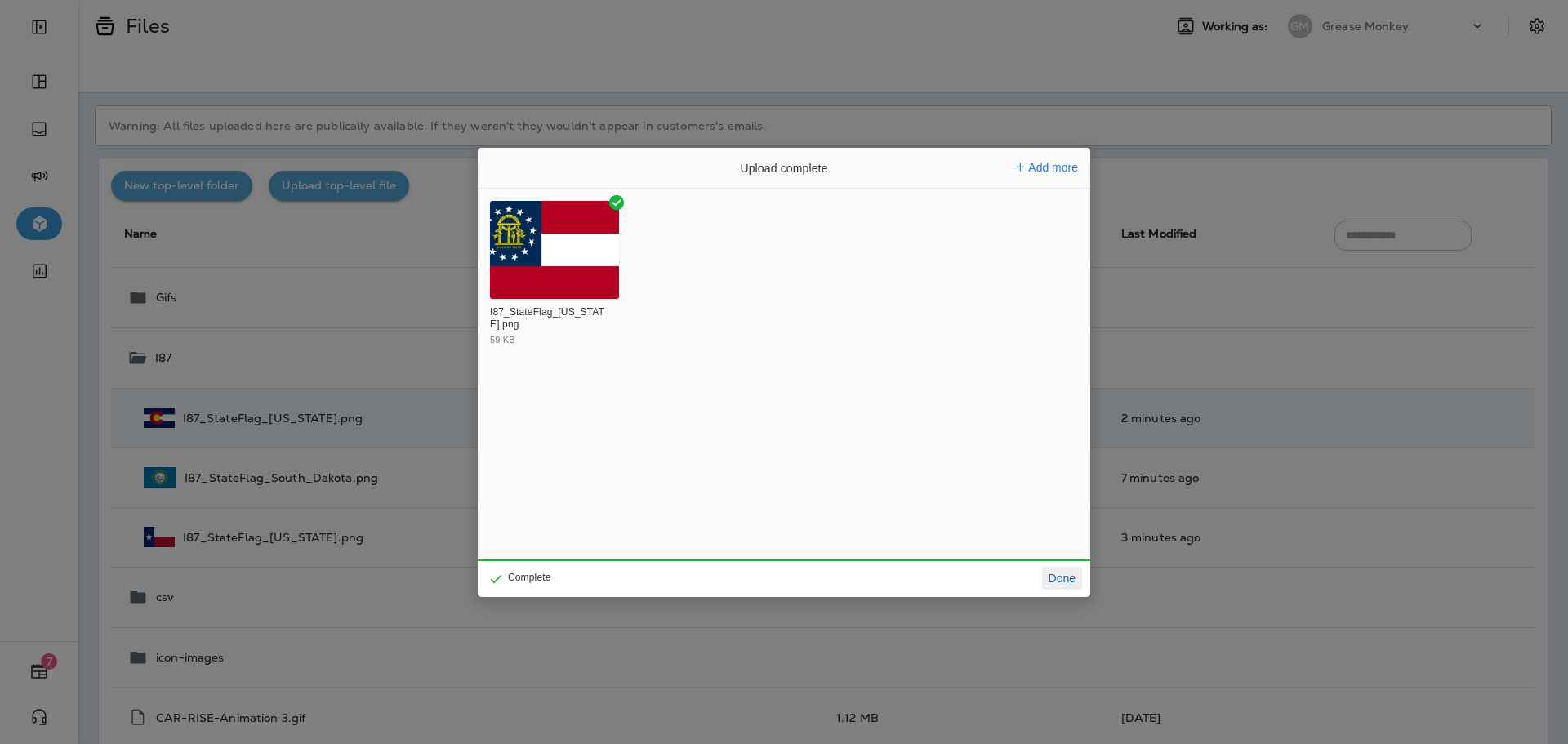
click at [1068, 581] on button "Done" at bounding box center [1062, 578] width 40 height 23
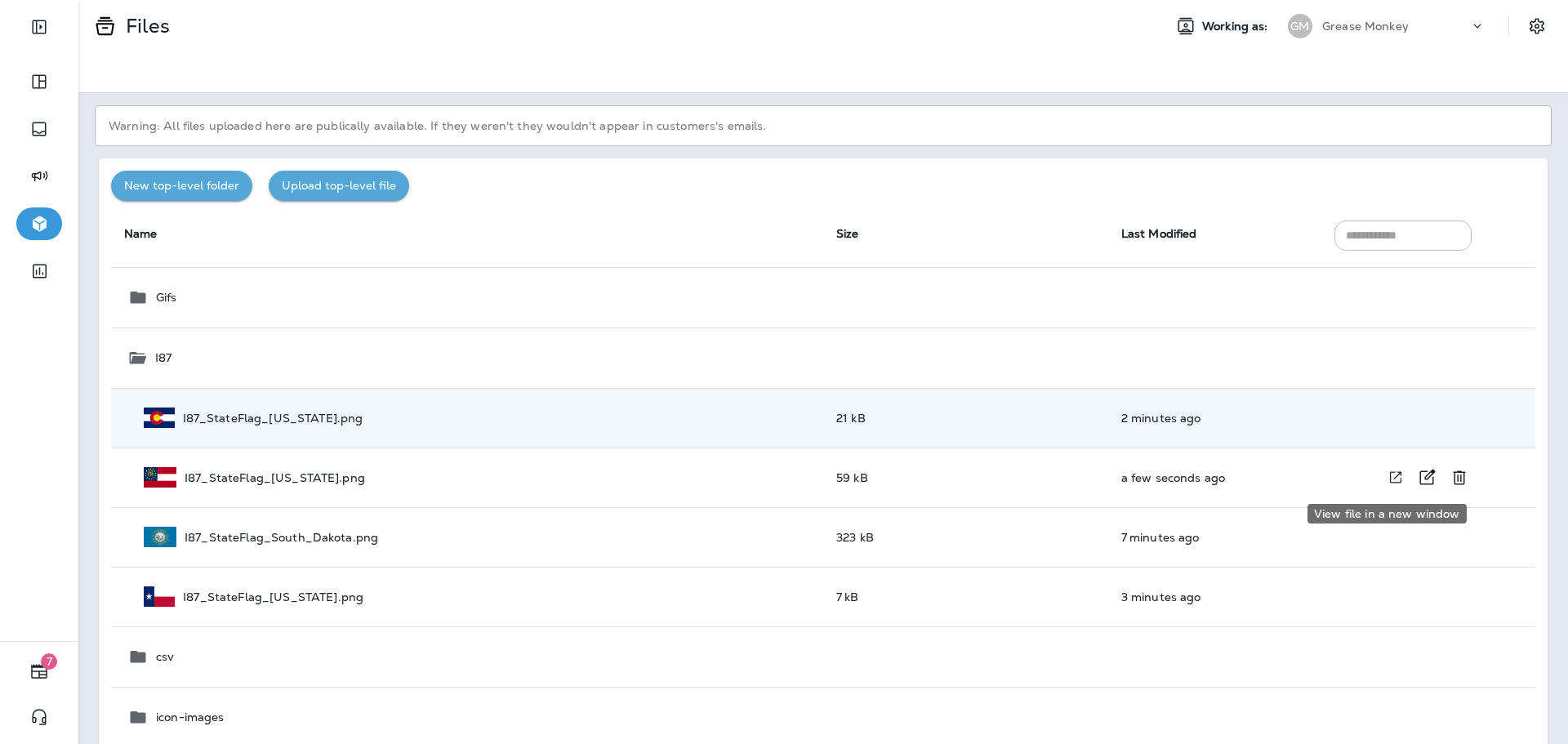
click at [1390, 476] on icon "View file in a new window" at bounding box center [1396, 478] width 11 height 11
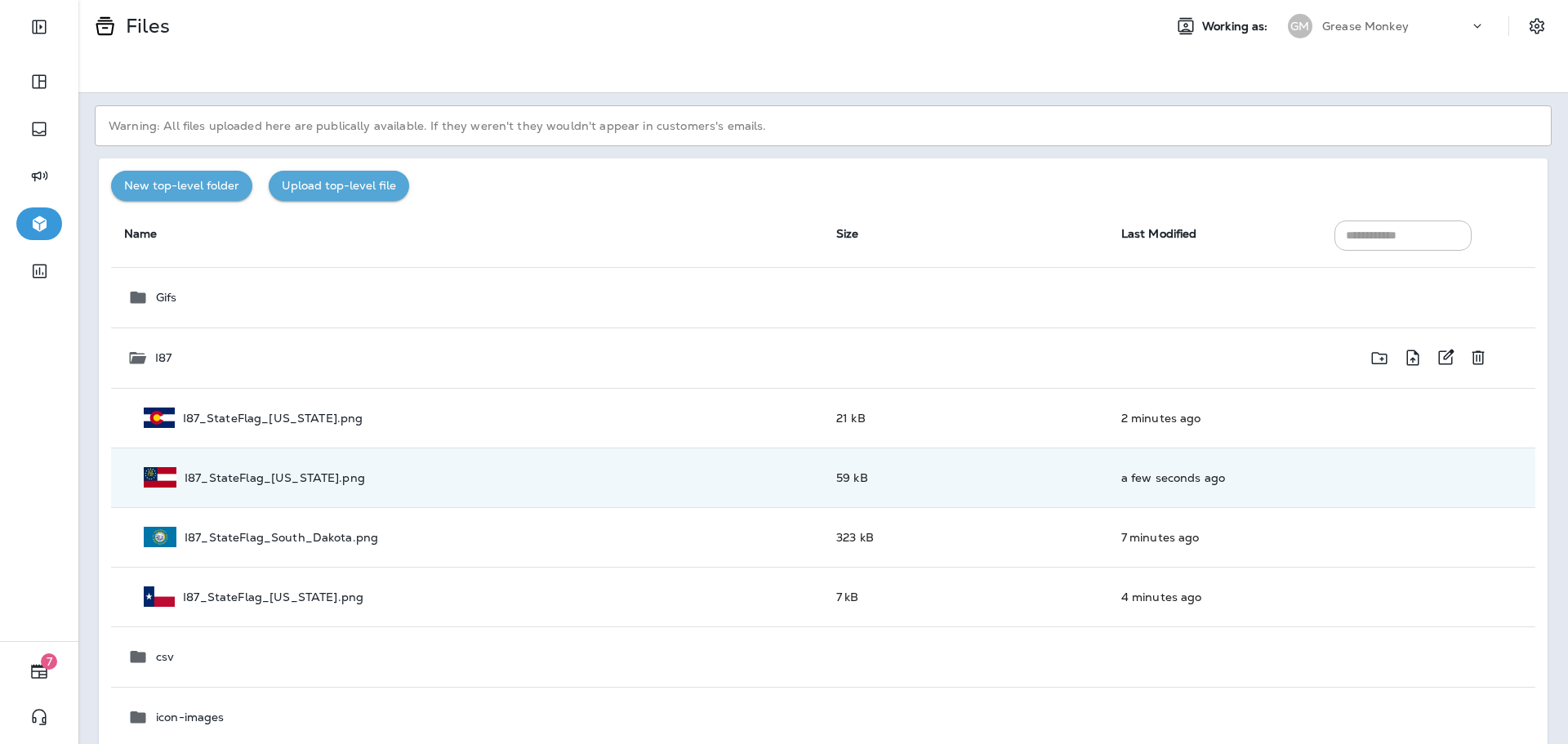
click at [1404, 362] on icon "Upload a new file into folder I87" at bounding box center [1412, 358] width 20 height 20
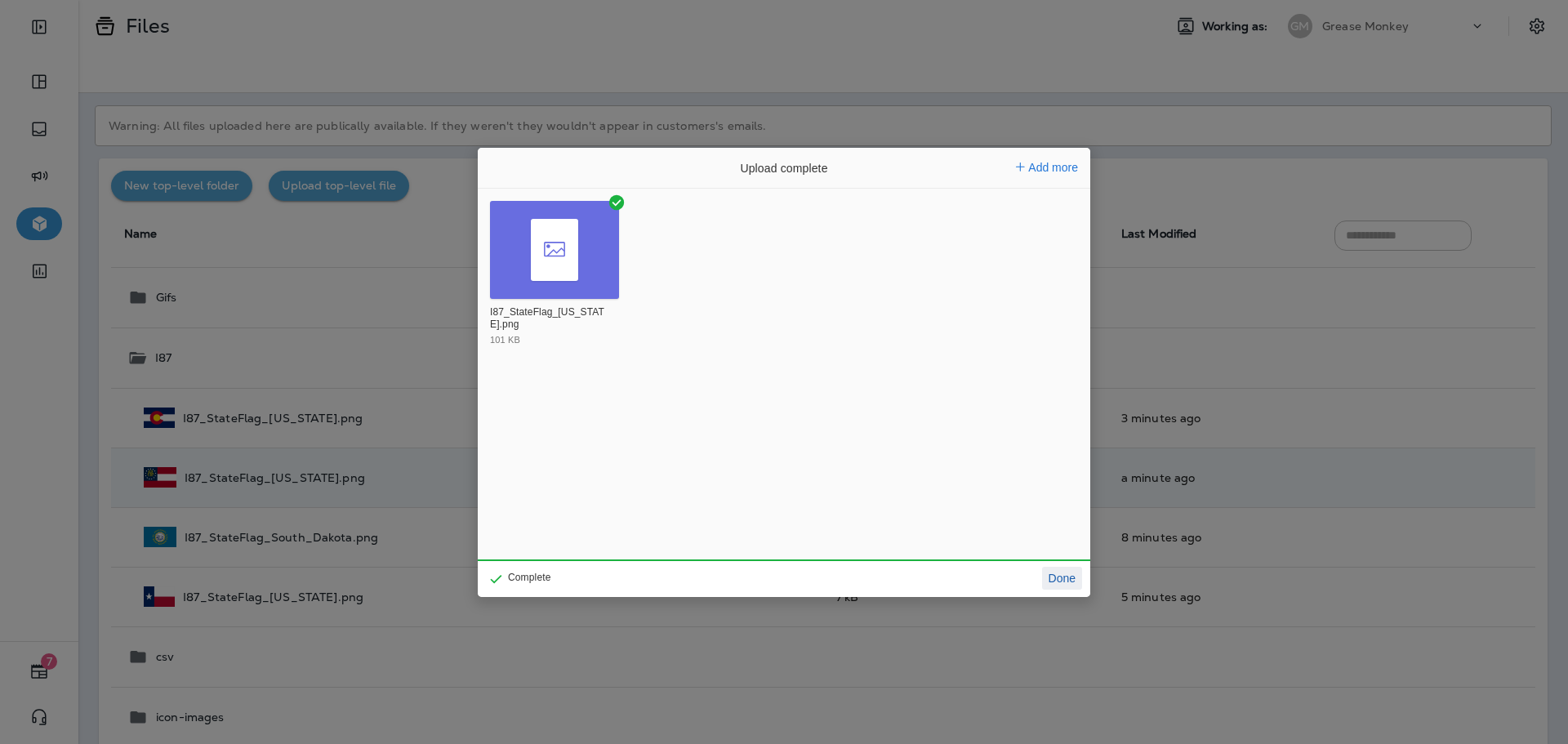
click at [1056, 579] on button "Done" at bounding box center [1062, 578] width 40 height 23
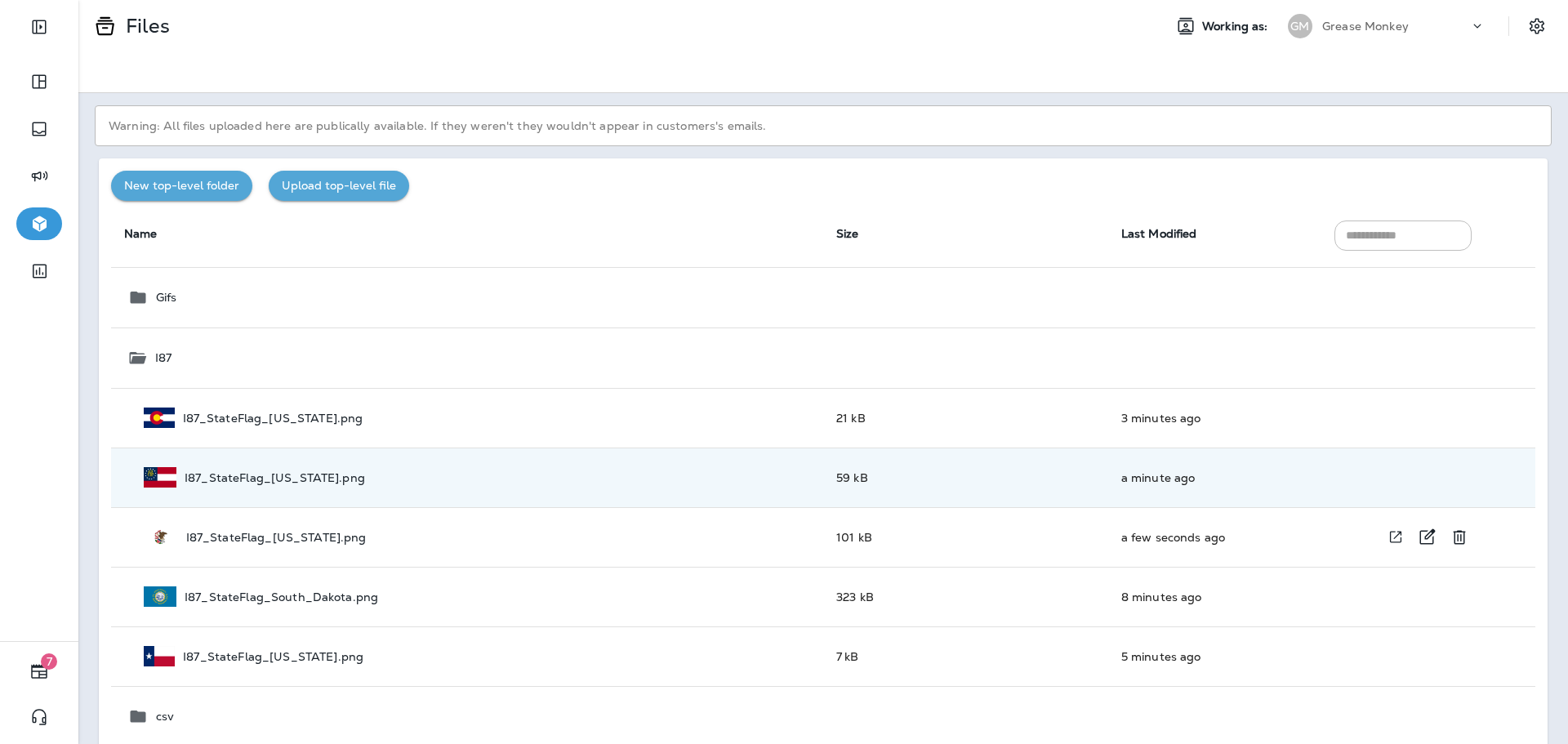
click at [383, 549] on td "I87_StateFlag_[US_STATE].png" at bounding box center [467, 536] width 712 height 59
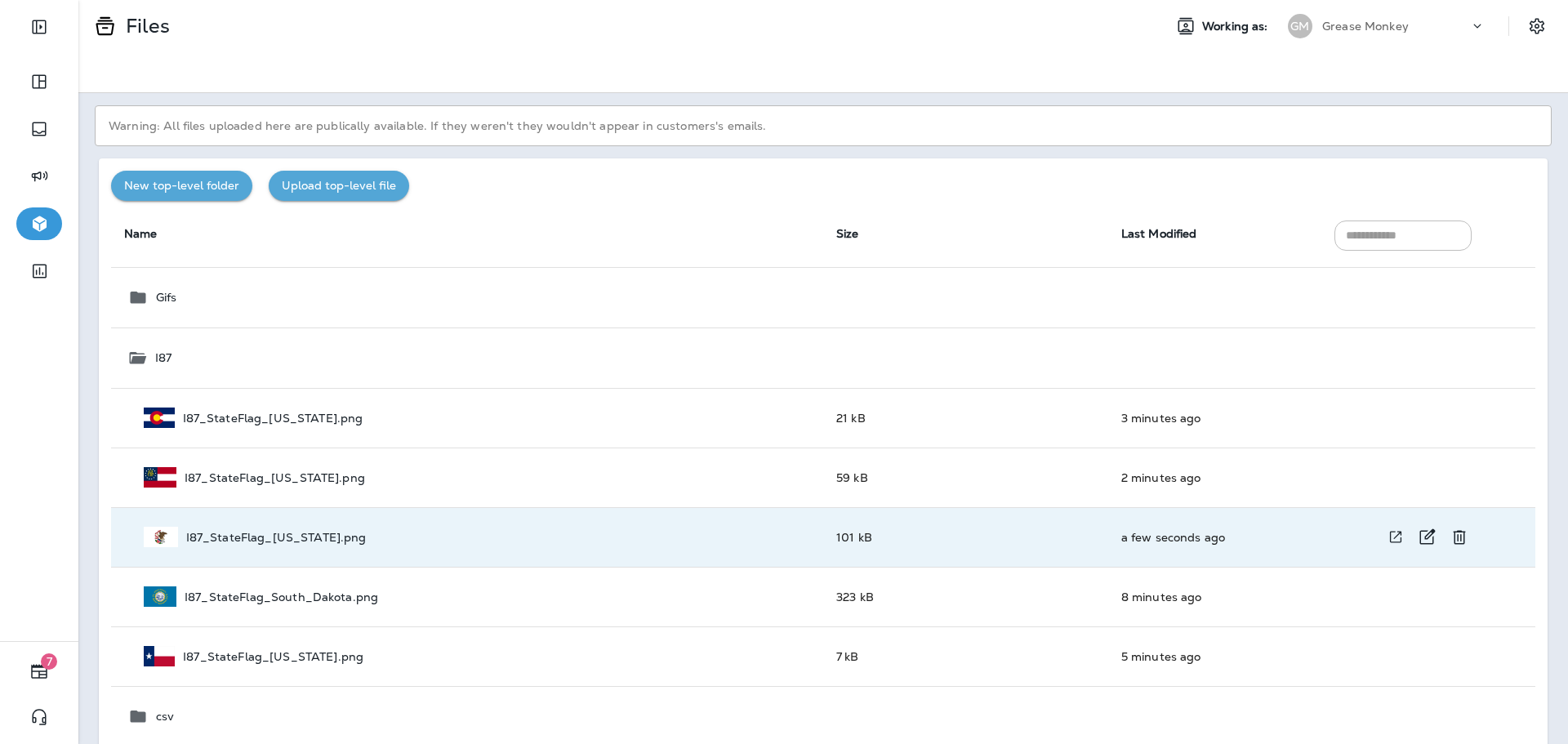
click at [1388, 541] on icon "View file in a new window" at bounding box center [1395, 537] width 16 height 17
click at [1451, 540] on icon "Delete I87_StateFlag_Illinois.png" at bounding box center [1459, 537] width 20 height 20
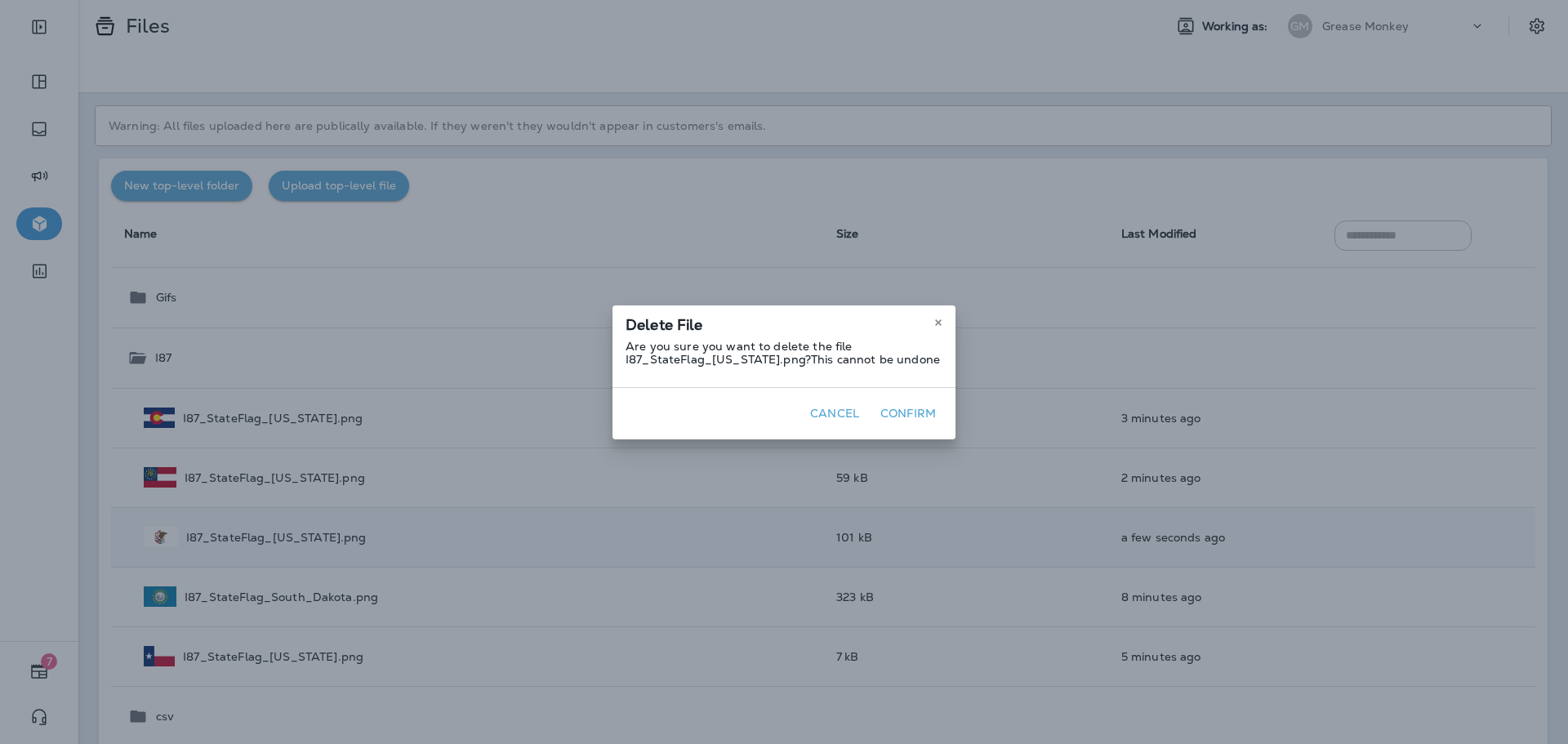
click at [889, 411] on button "Confirm" at bounding box center [909, 413] width 69 height 26
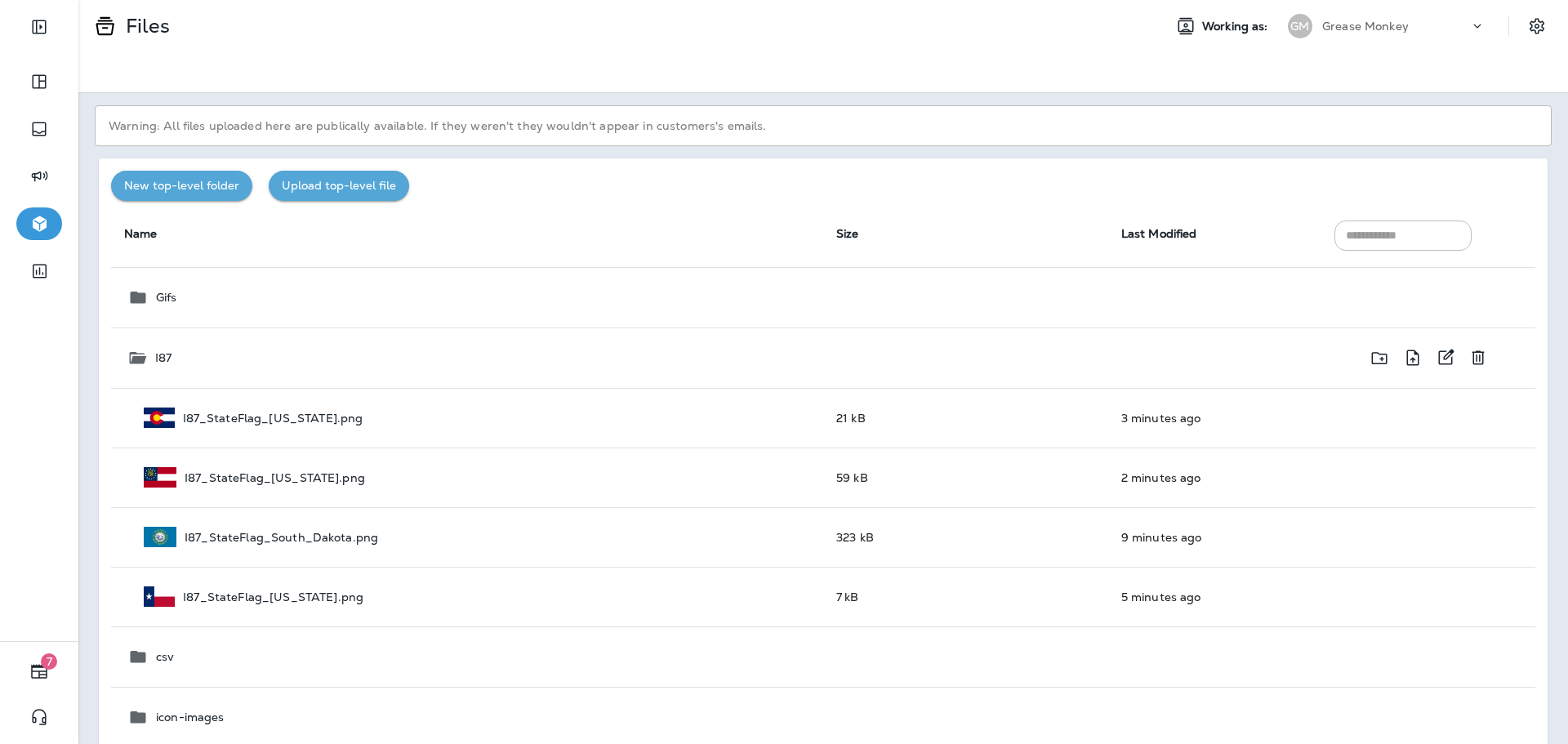
click at [1403, 357] on icon "Upload a new file into folder I87" at bounding box center [1412, 358] width 20 height 20
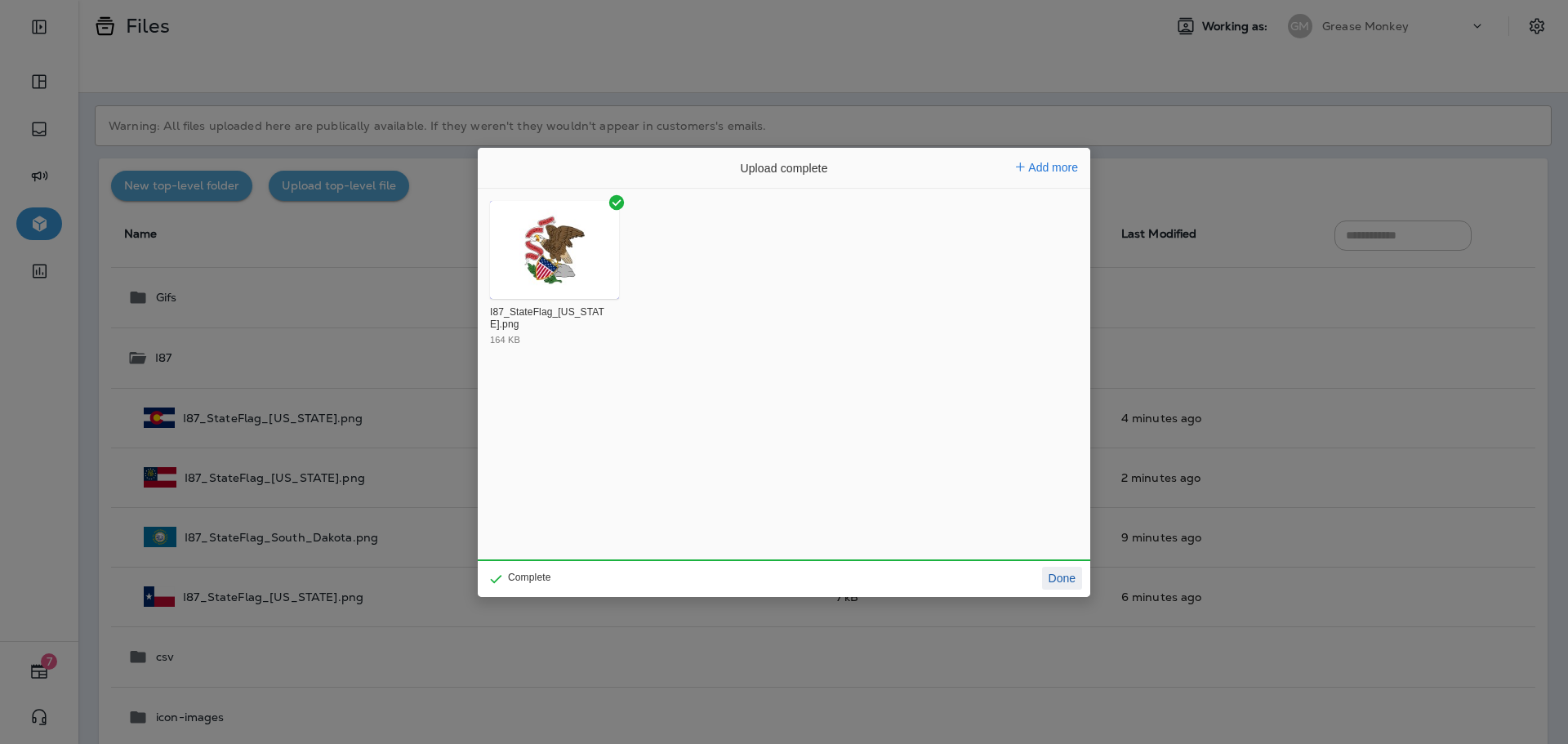
click at [1051, 581] on button "Done" at bounding box center [1062, 578] width 40 height 23
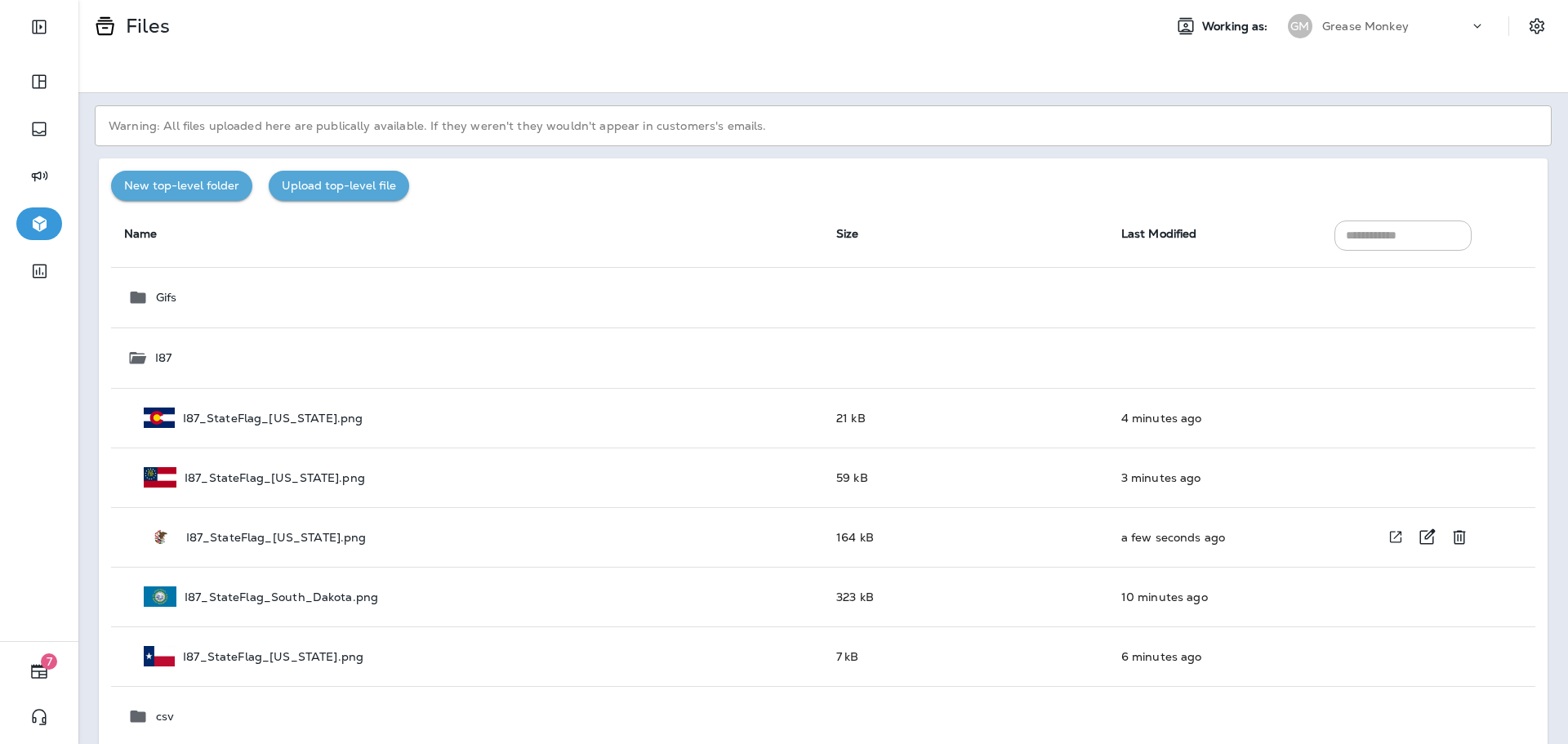
click at [1381, 530] on button "View file in a new window" at bounding box center [1395, 537] width 30 height 31
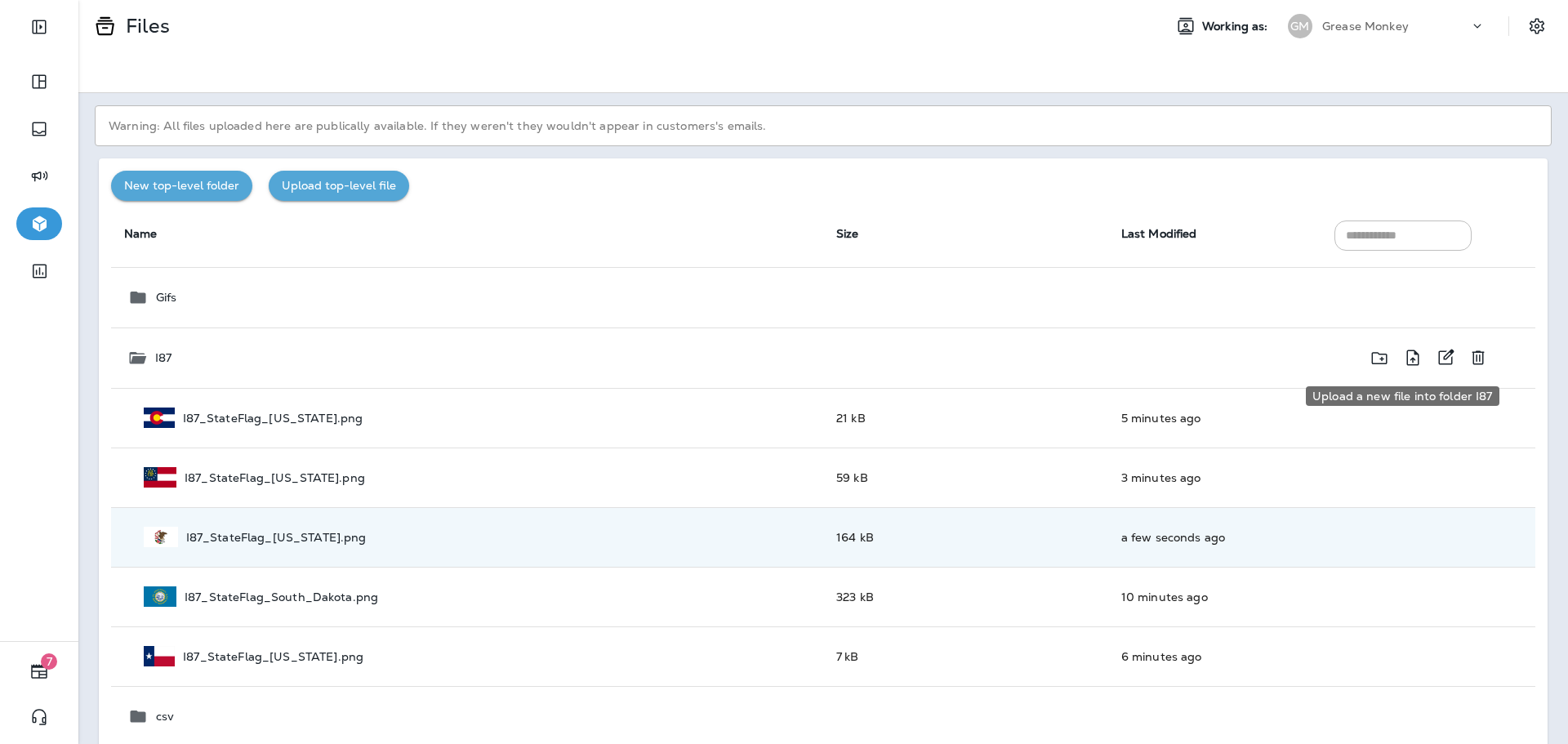
click at [1407, 350] on icon "Upload a new file into folder I87" at bounding box center [1412, 357] width 12 height 15
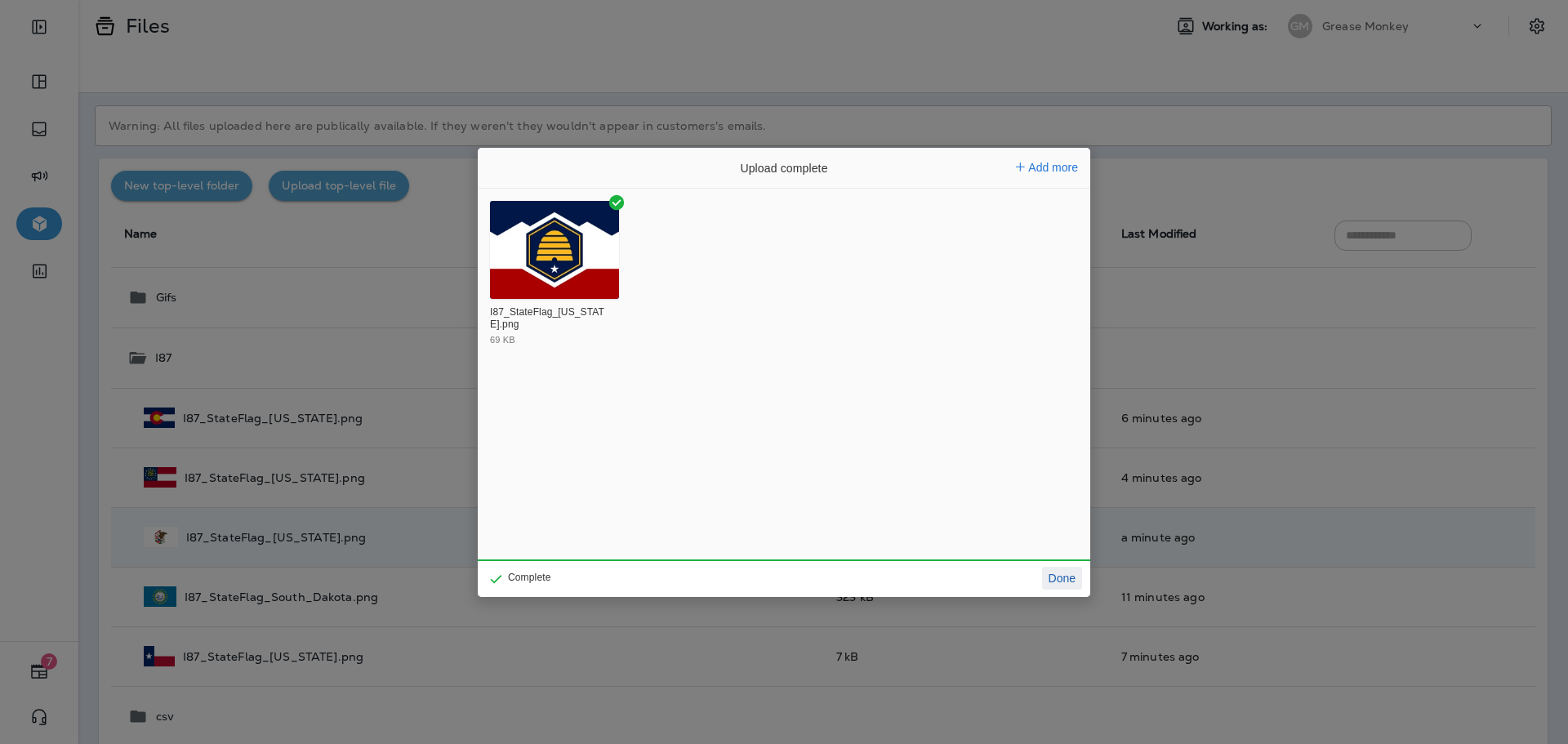
click at [1068, 574] on button "Done" at bounding box center [1062, 578] width 40 height 23
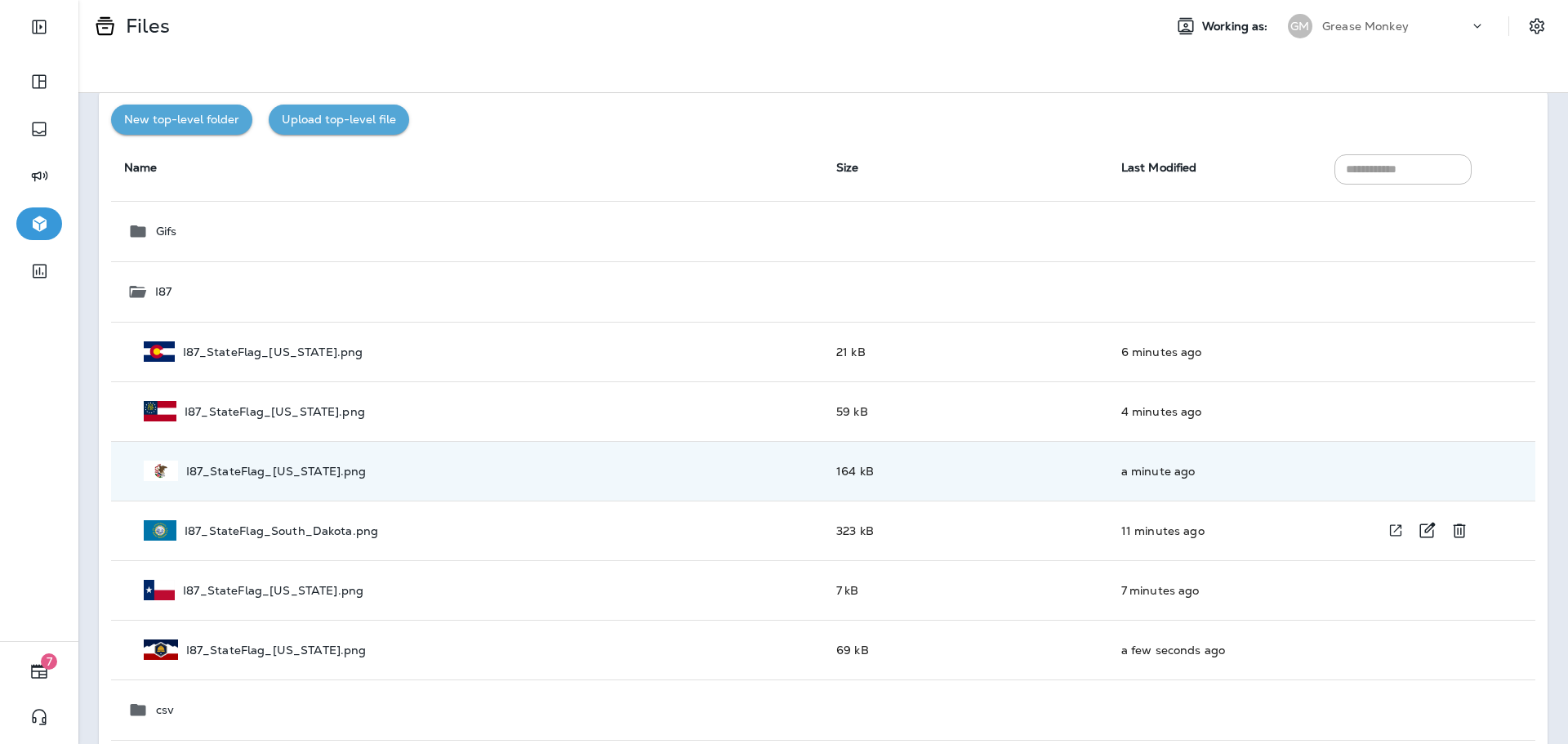
scroll to position [163, 0]
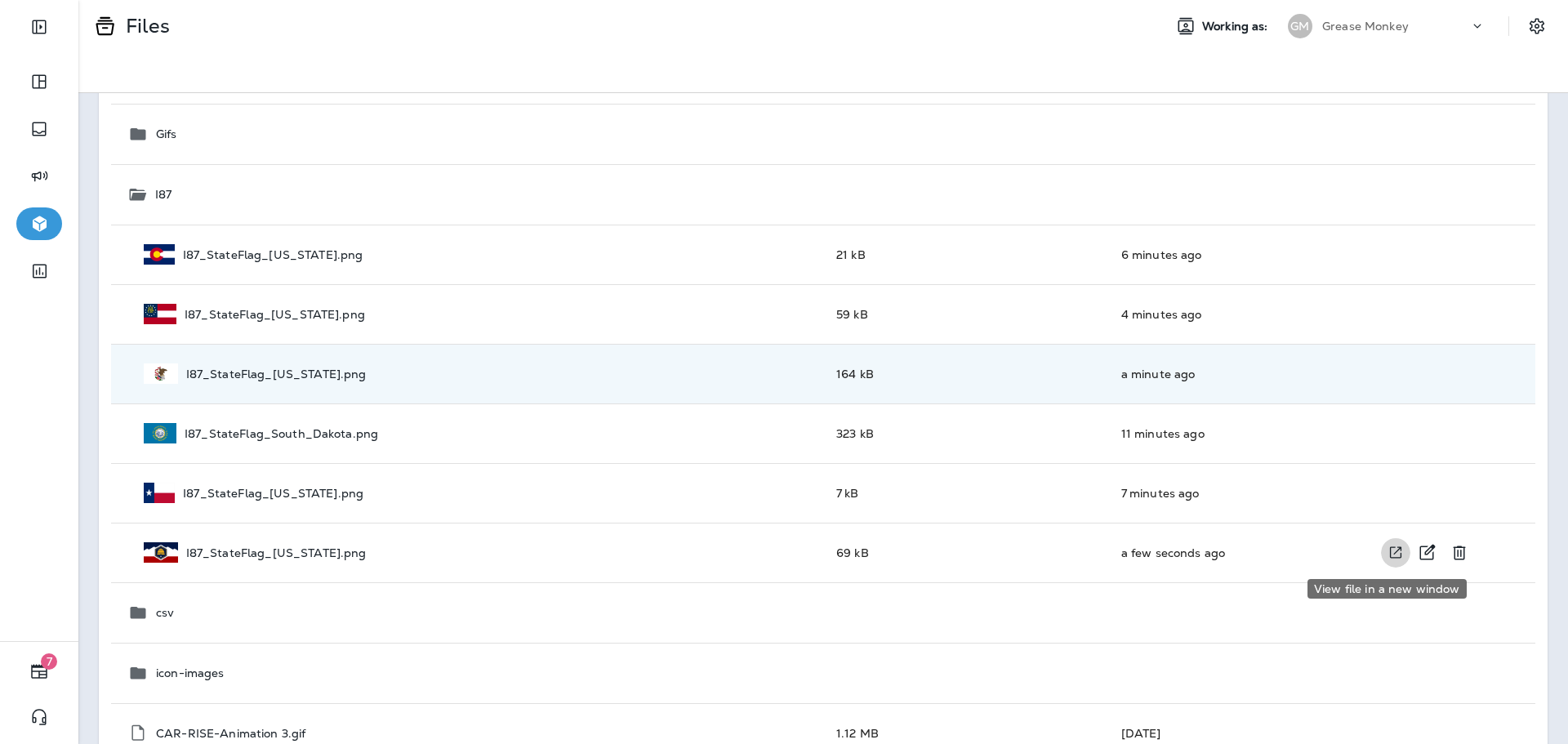
click at [1388, 554] on icon "View file in a new window" at bounding box center [1395, 552] width 16 height 17
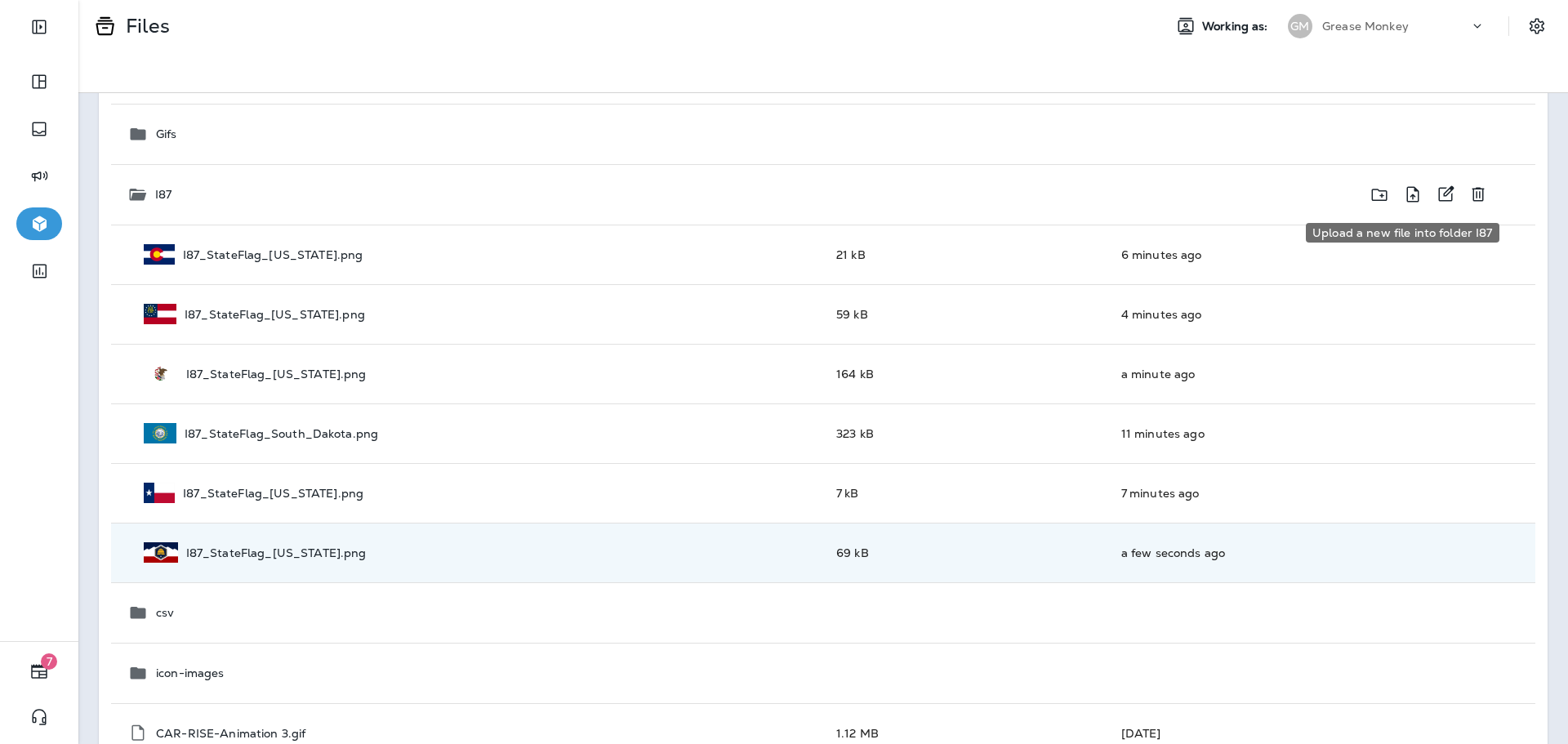
click at [1409, 189] on icon "Upload a new file into folder I87" at bounding box center [1412, 194] width 20 height 20
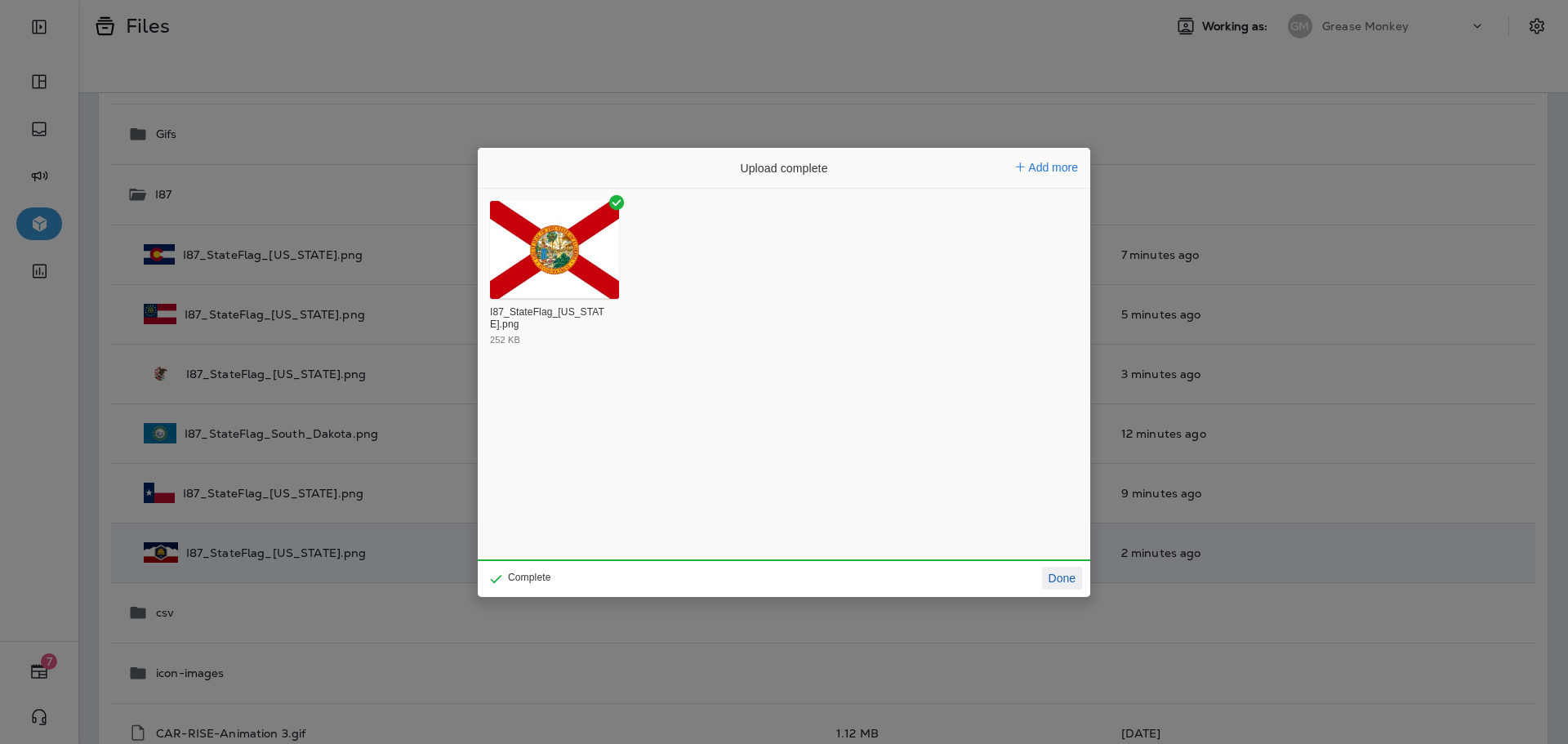
click at [1066, 574] on button "Done" at bounding box center [1062, 578] width 40 height 23
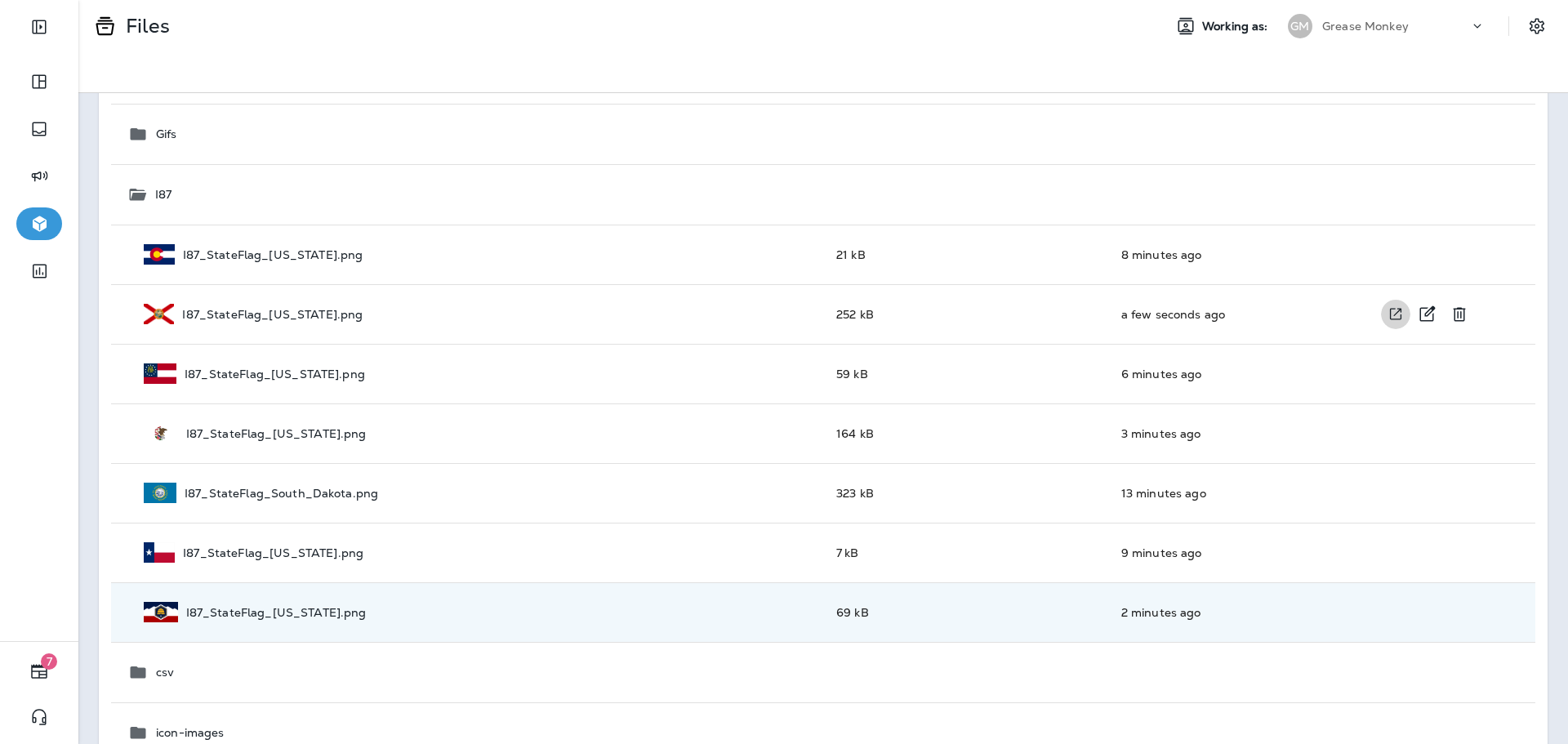
click at [1390, 309] on icon "View file in a new window" at bounding box center [1396, 315] width 11 height 11
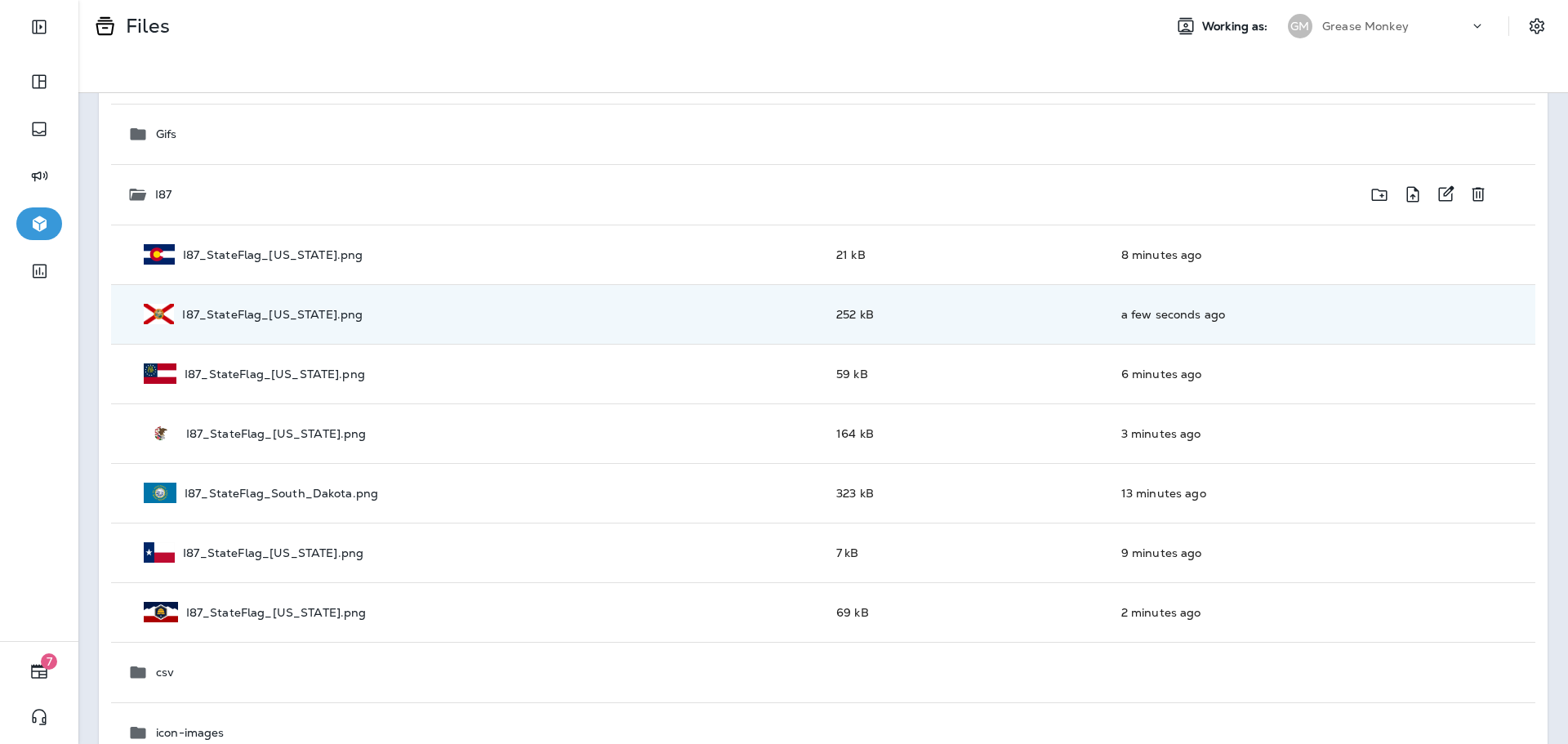
click at [1407, 187] on icon "Upload a new file into folder I87" at bounding box center [1412, 194] width 12 height 15
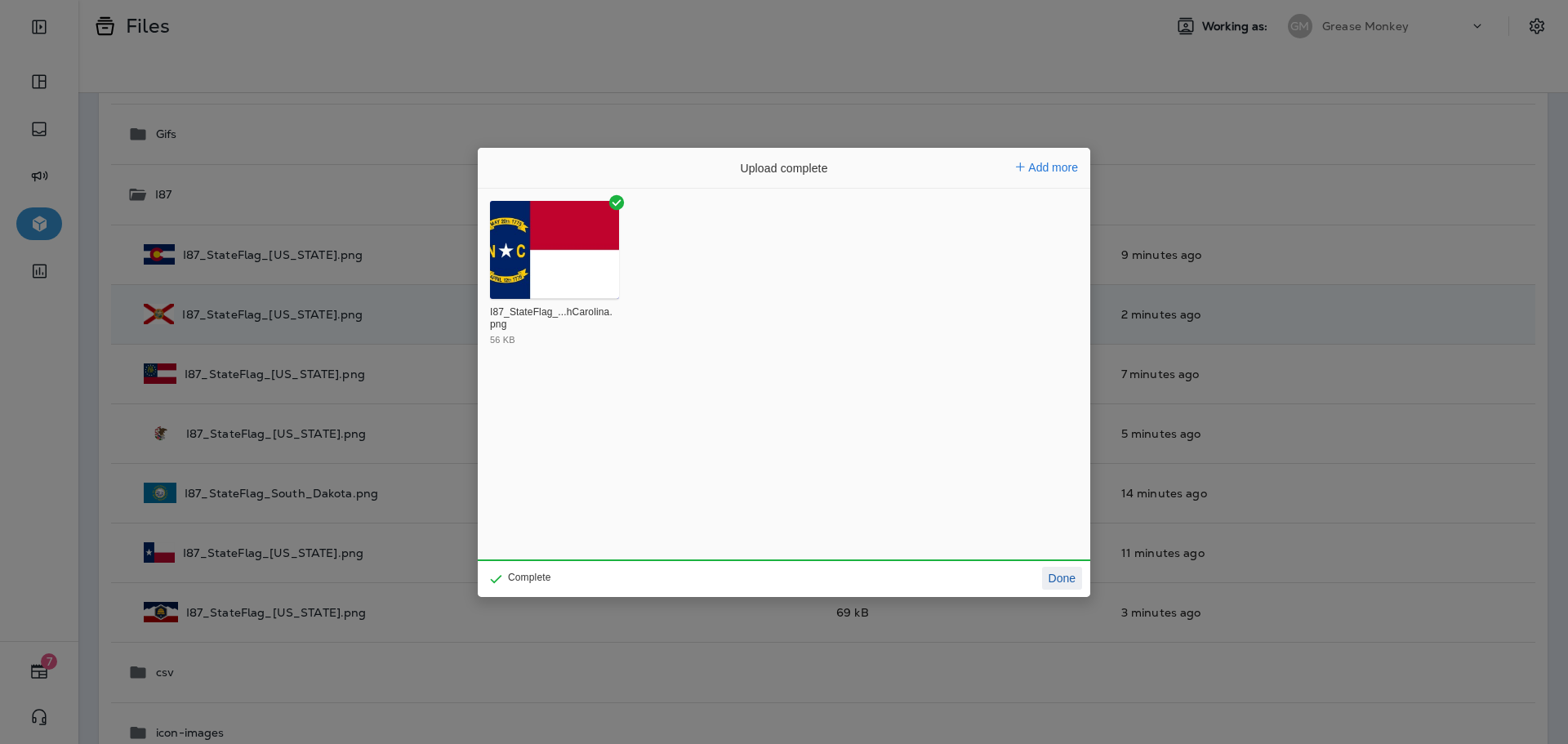
click at [1078, 575] on button "Done" at bounding box center [1062, 578] width 40 height 23
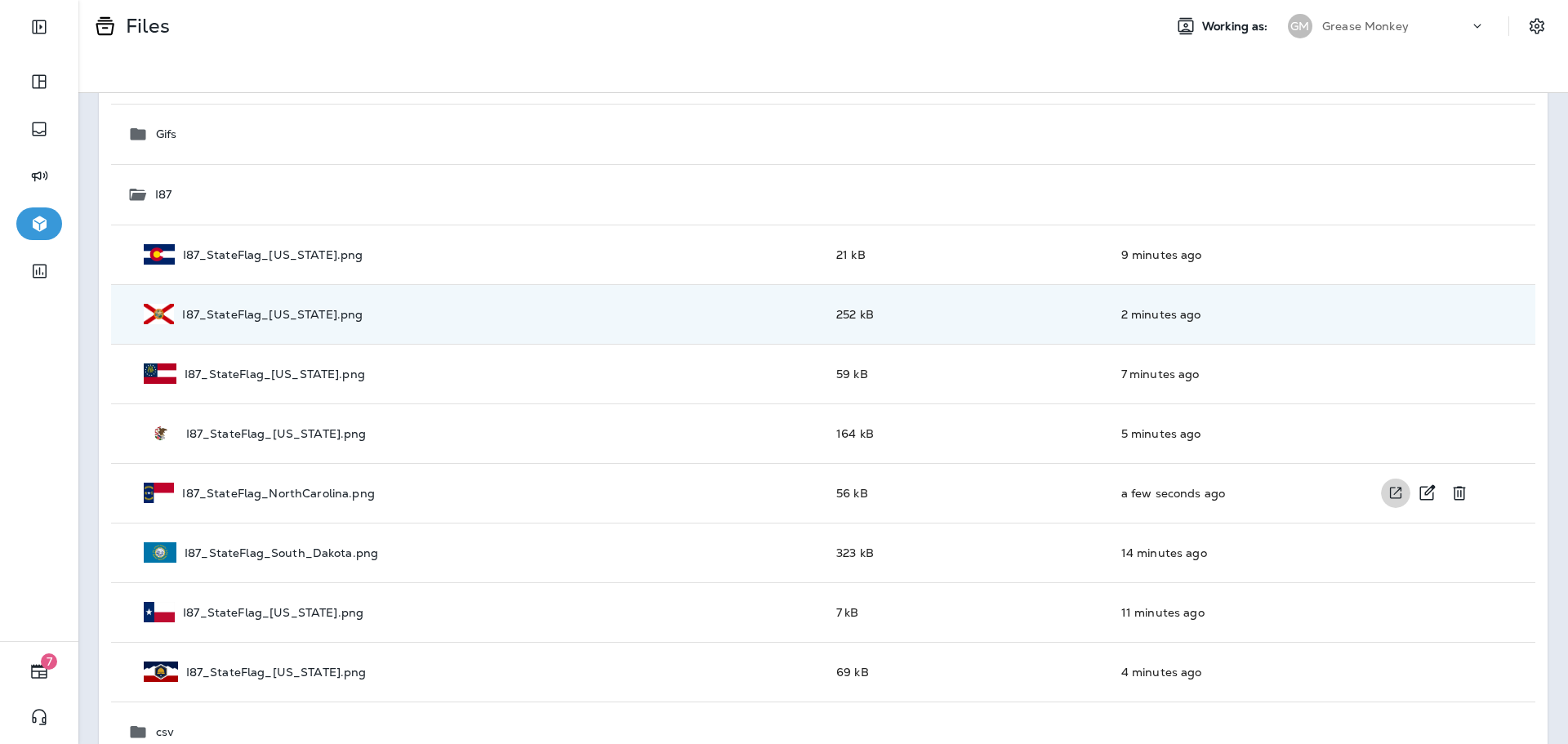
click at [1390, 498] on icon "View file in a new window" at bounding box center [1396, 493] width 11 height 11
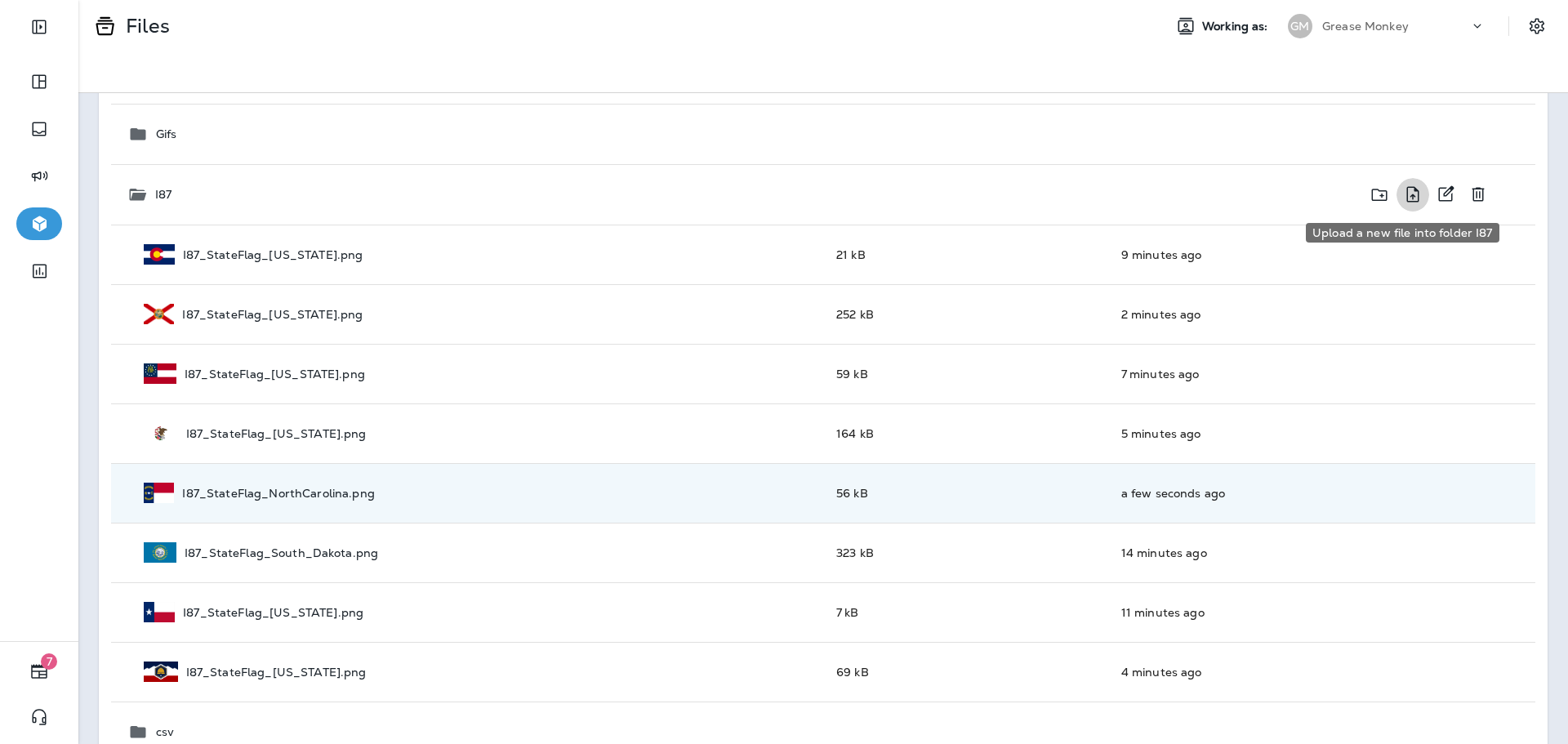
click at [1405, 198] on icon "Upload a new file into folder I87" at bounding box center [1412, 194] width 20 height 20
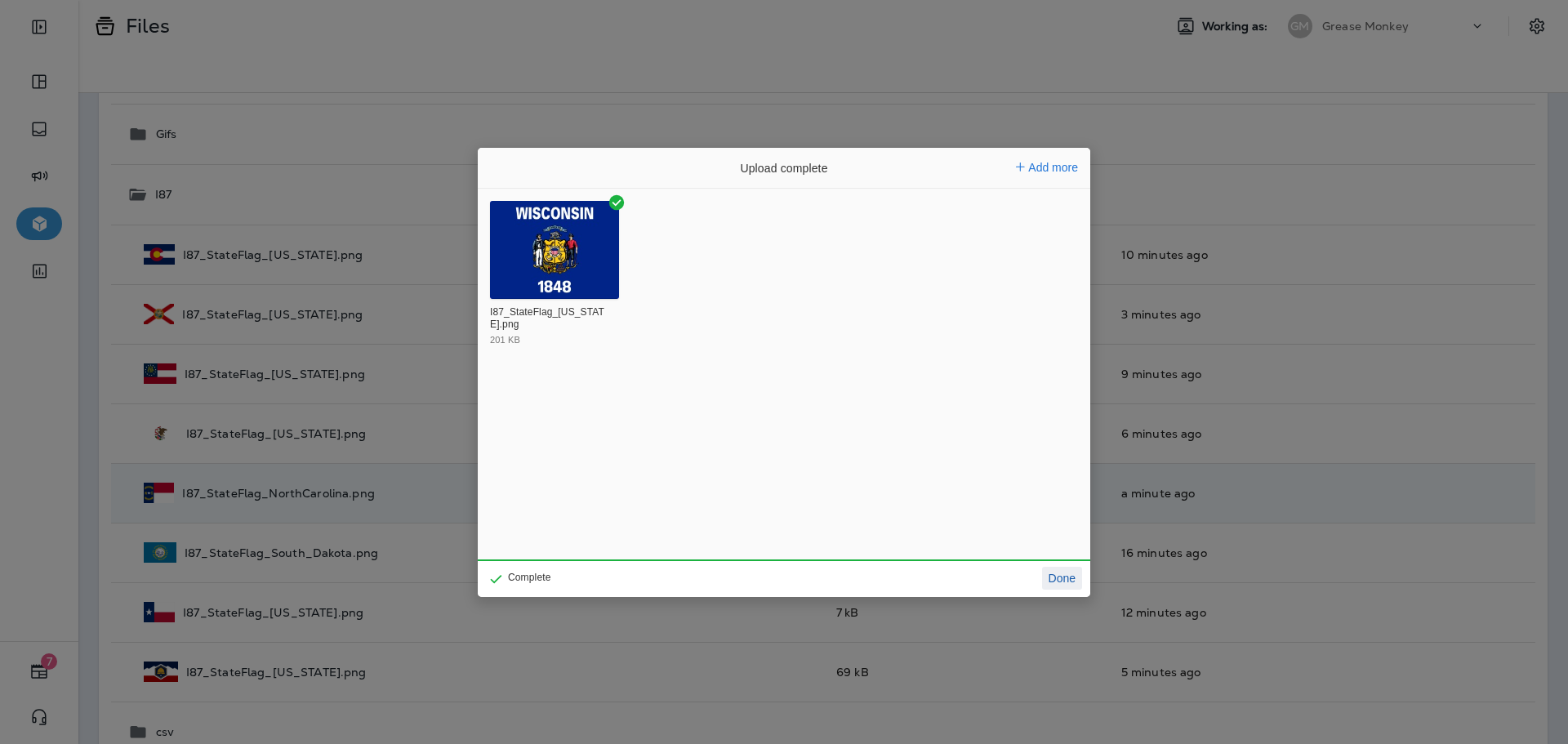
click at [1062, 573] on button "Done" at bounding box center [1062, 578] width 40 height 23
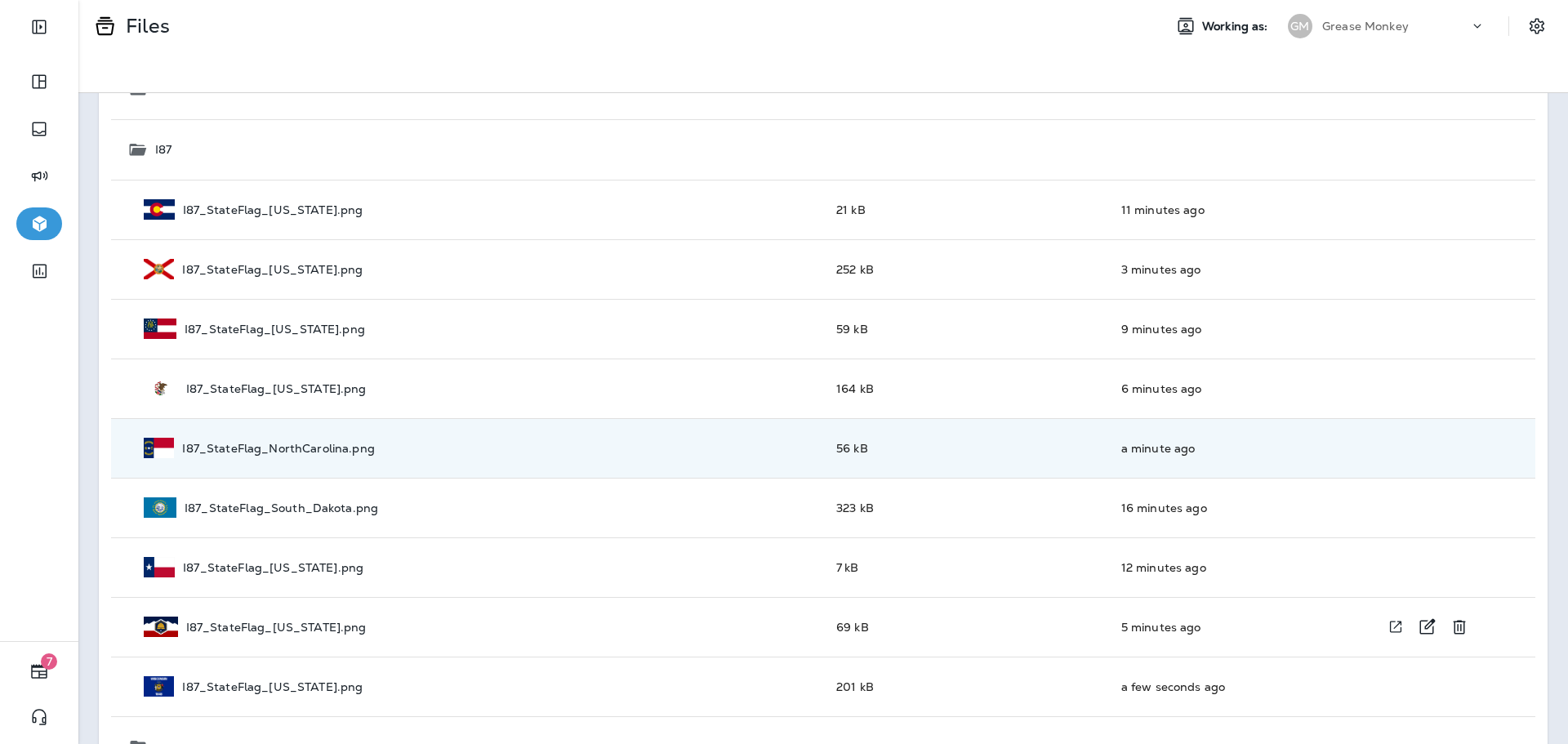
scroll to position [326, 0]
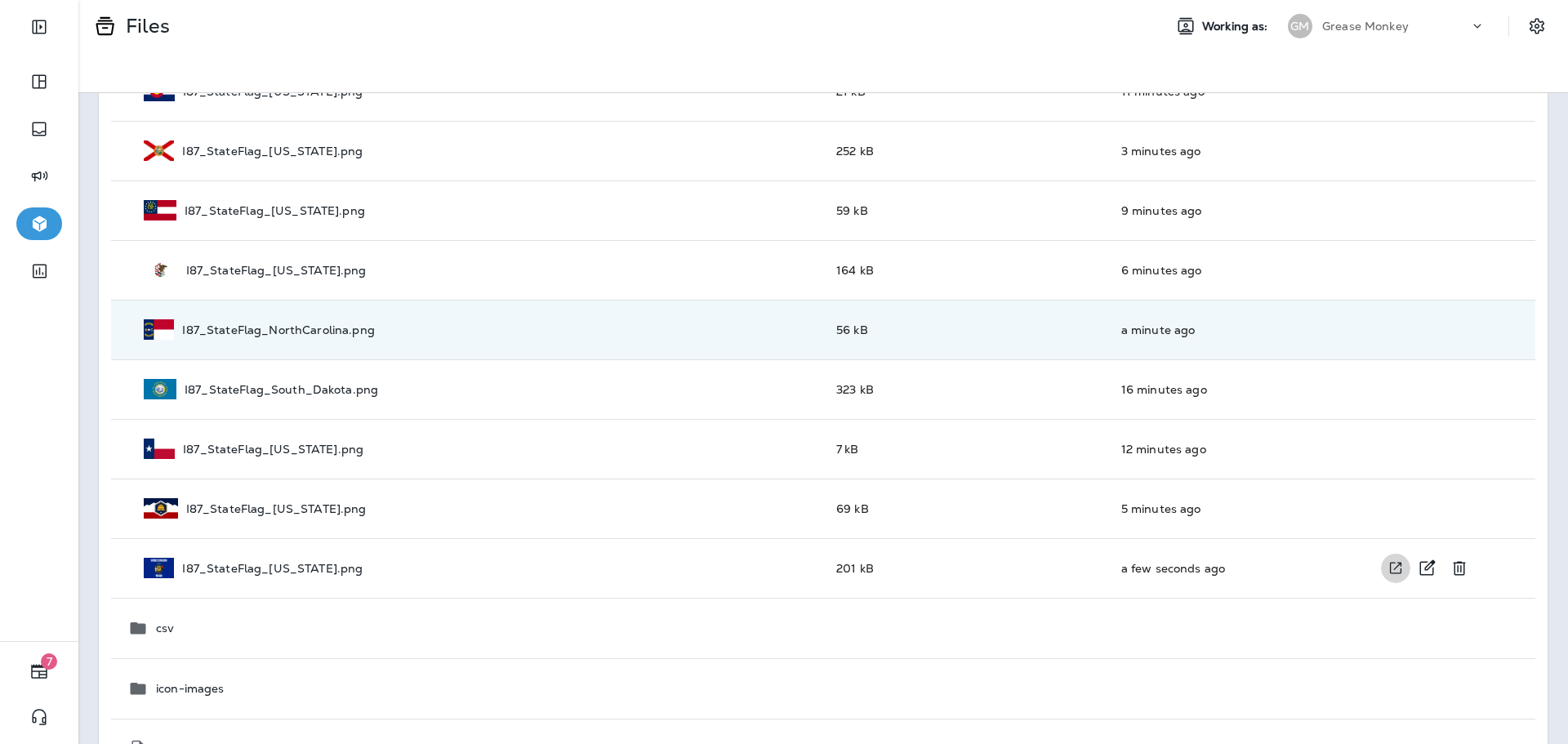
click at [1395, 564] on button "View file in a new window" at bounding box center [1395, 568] width 30 height 31
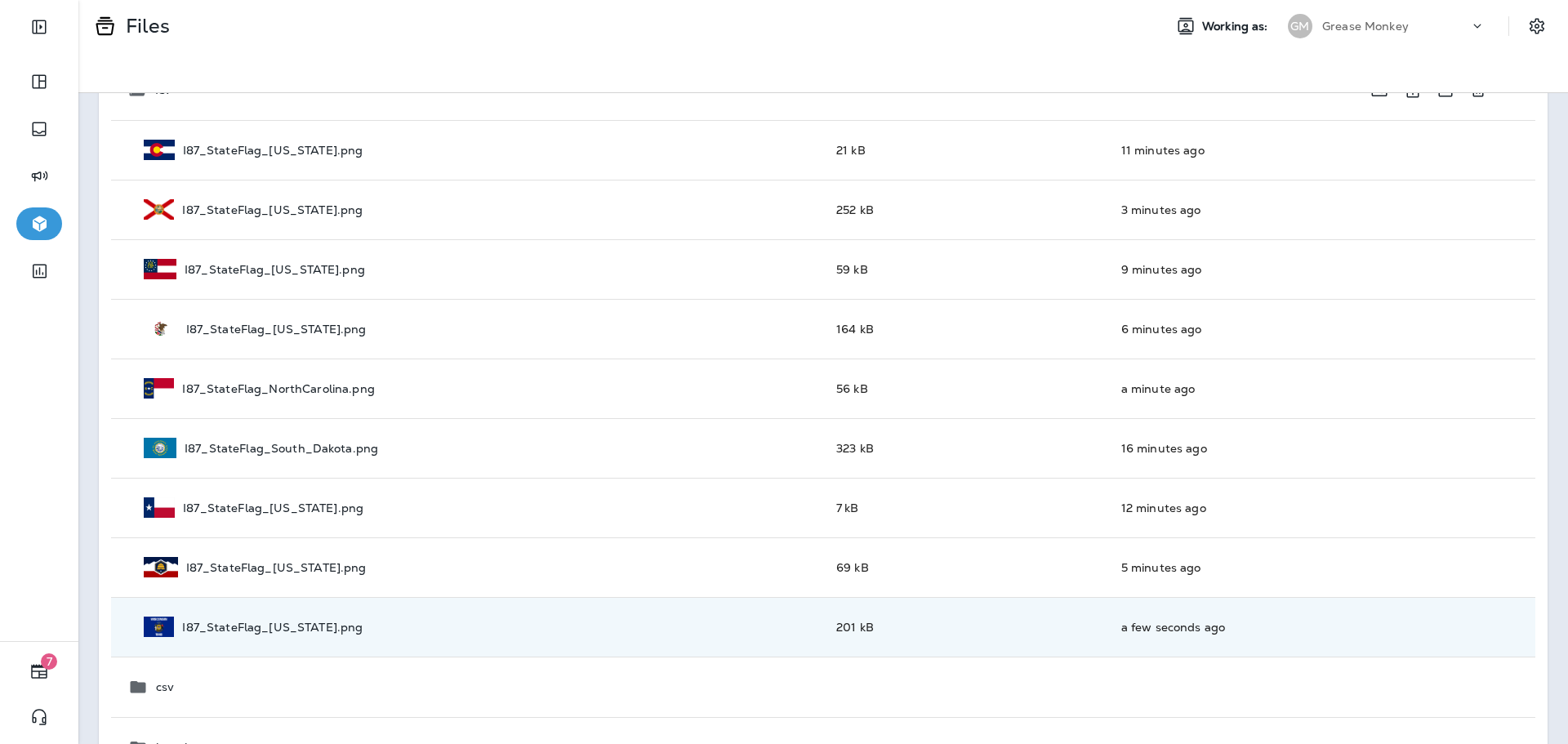
scroll to position [82, 0]
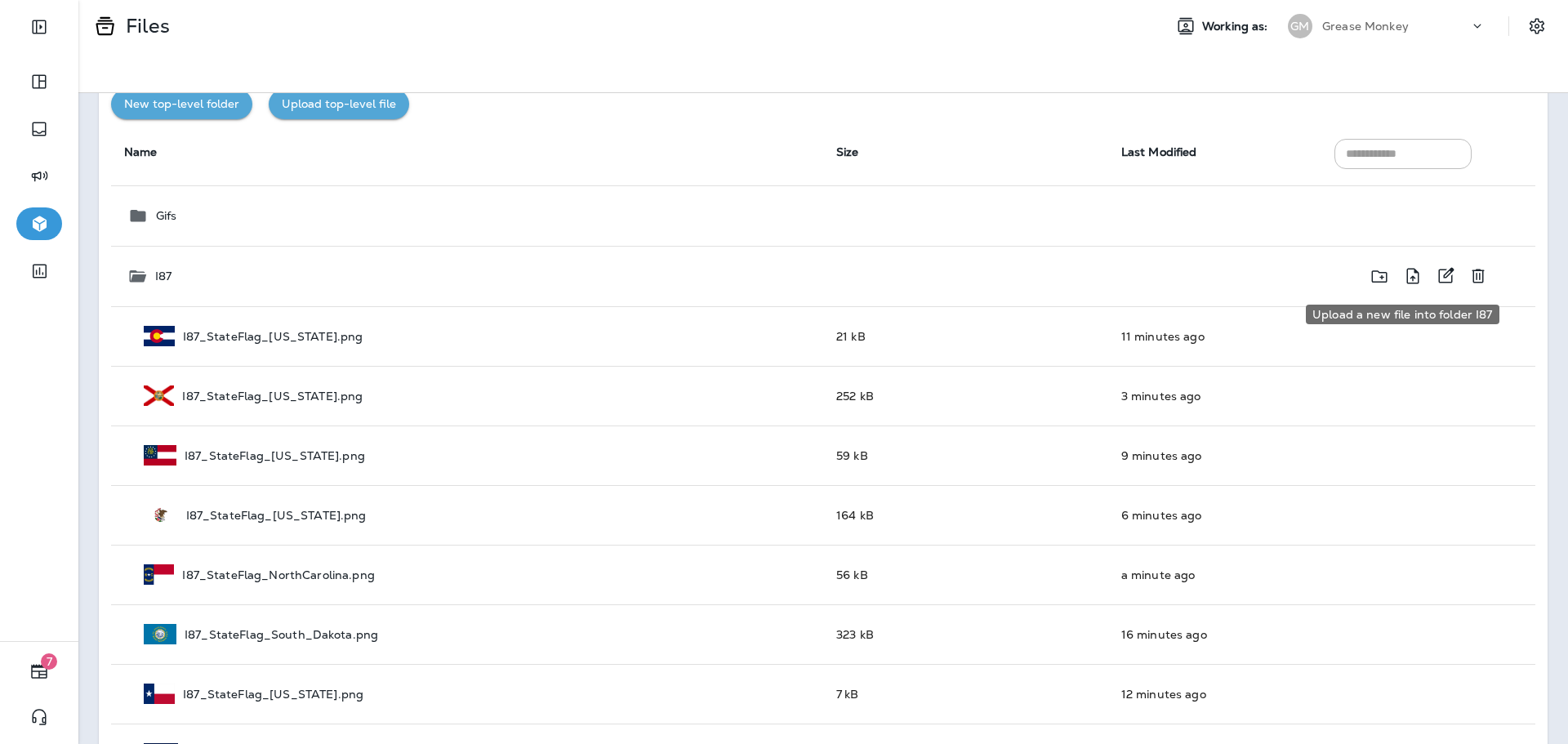
click at [1403, 280] on icon "Upload a new file into folder I87" at bounding box center [1412, 276] width 20 height 20
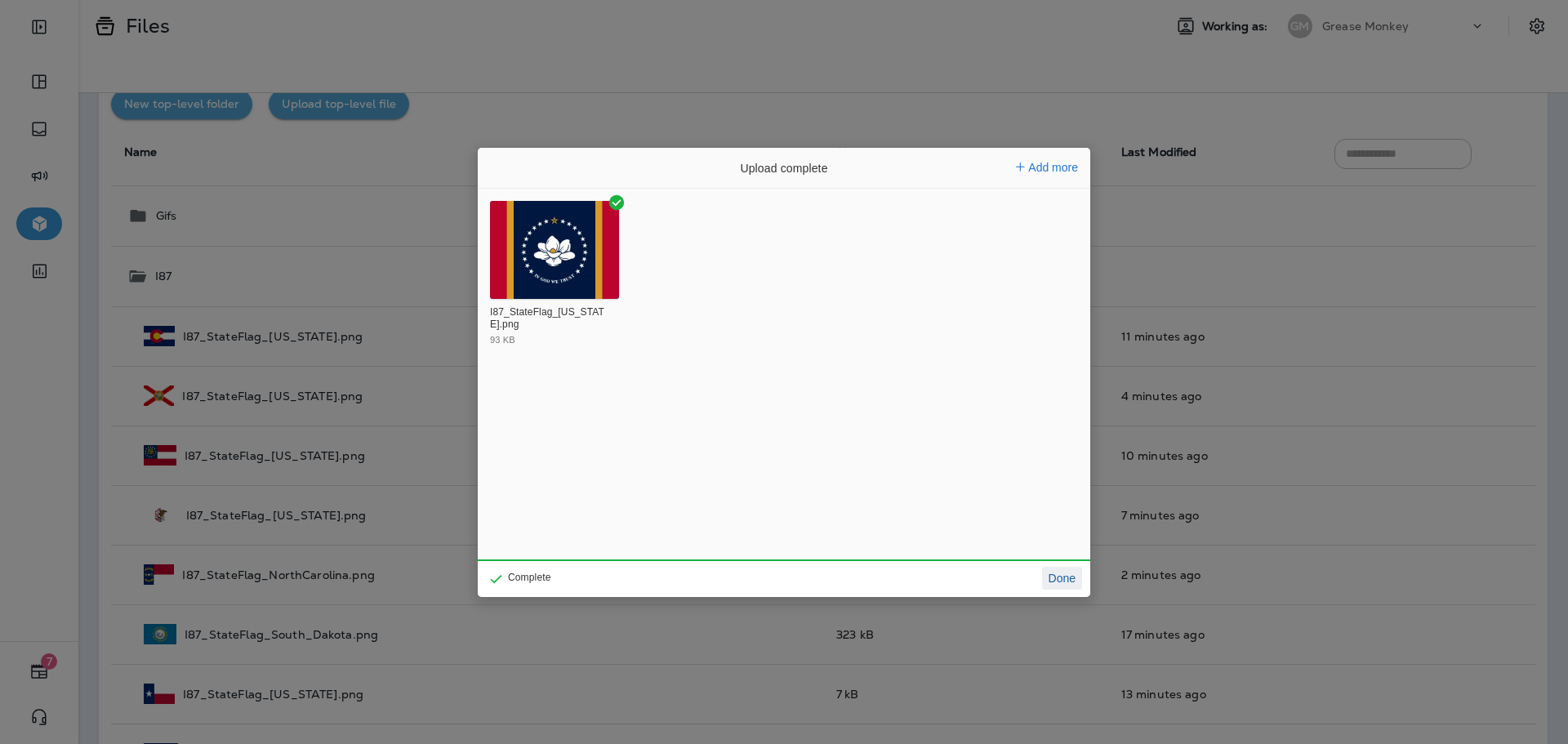
click at [1068, 574] on button "Done" at bounding box center [1062, 578] width 40 height 23
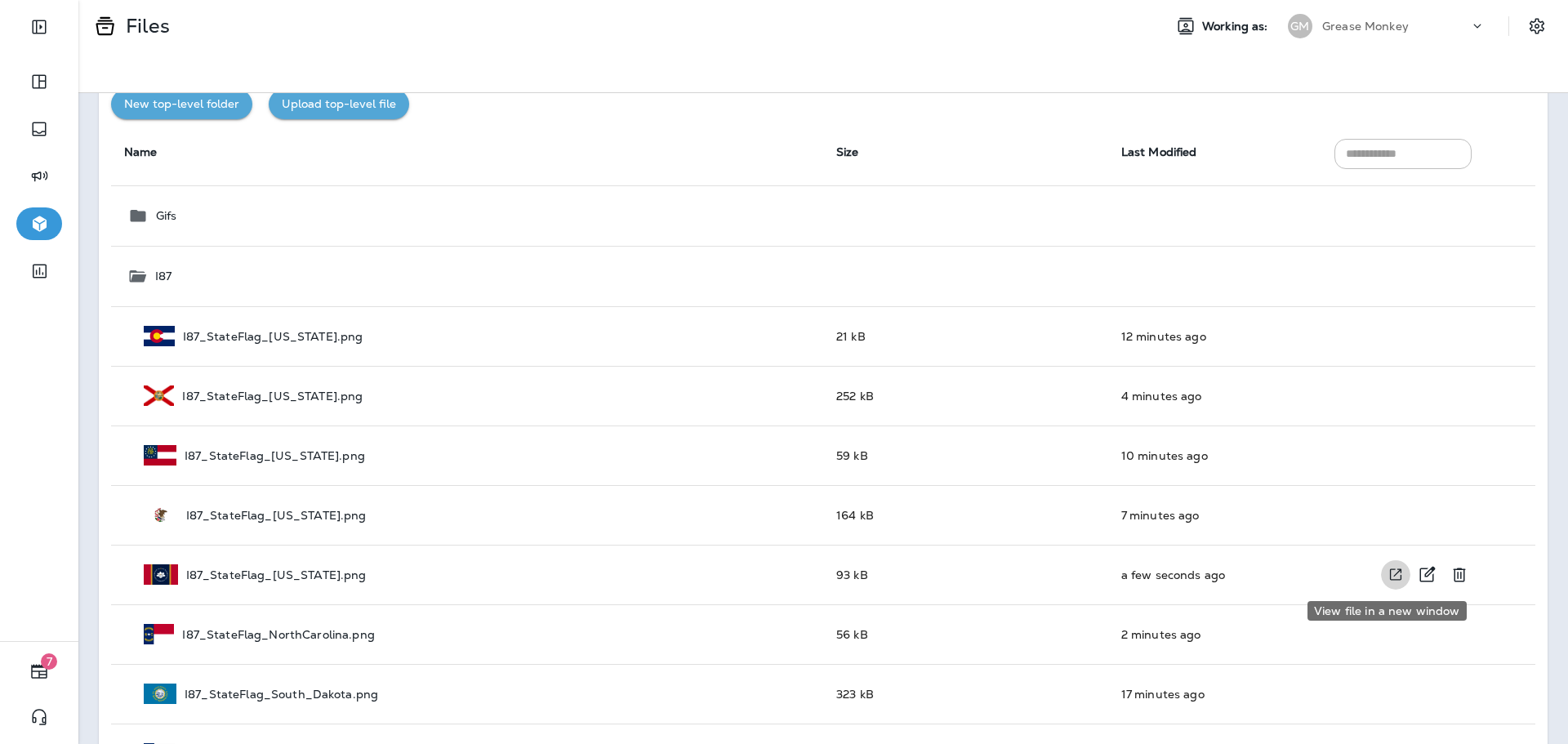
click at [1390, 571] on icon "View file in a new window" at bounding box center [1396, 575] width 11 height 11
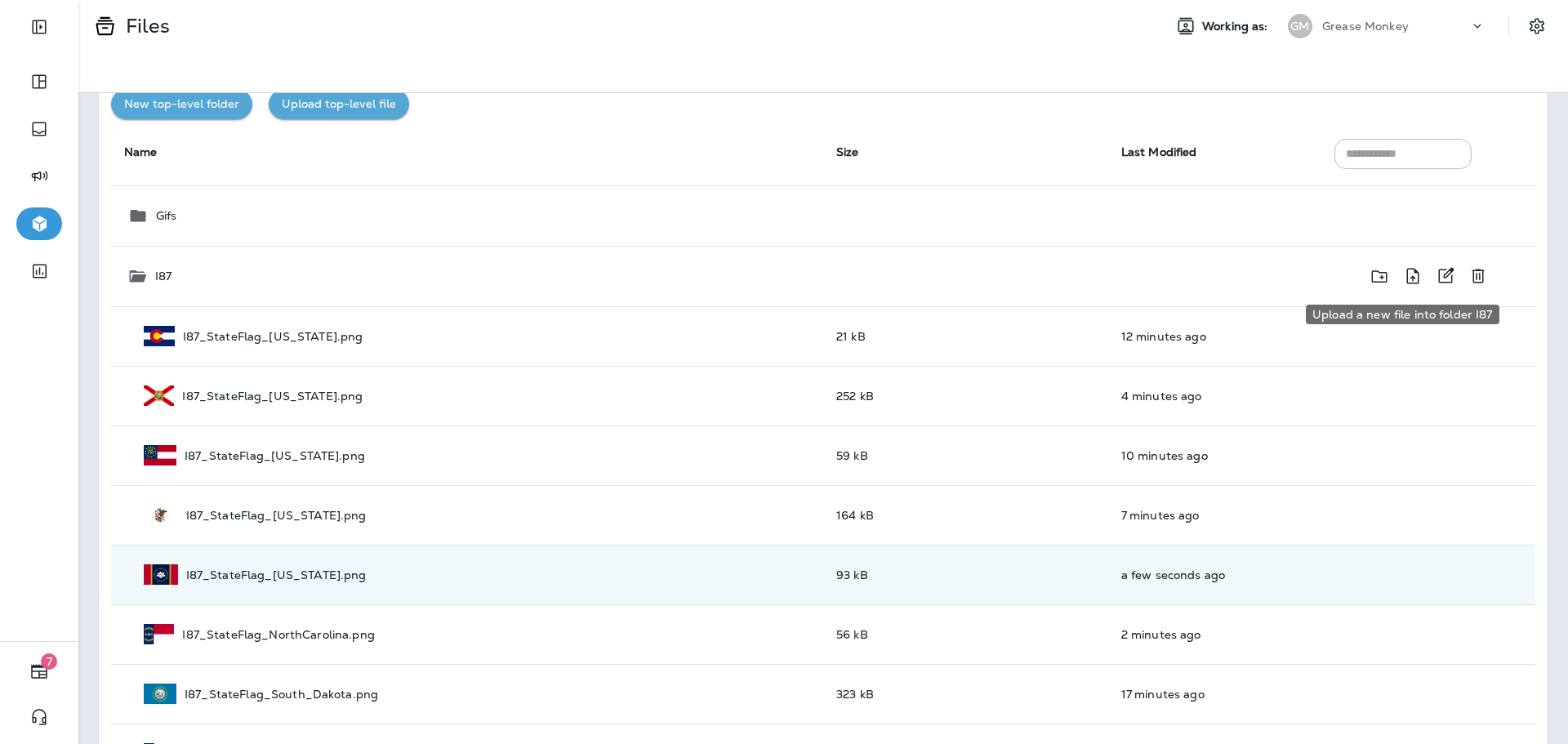
click at [1403, 269] on icon "Upload a new file into folder I87" at bounding box center [1412, 276] width 20 height 20
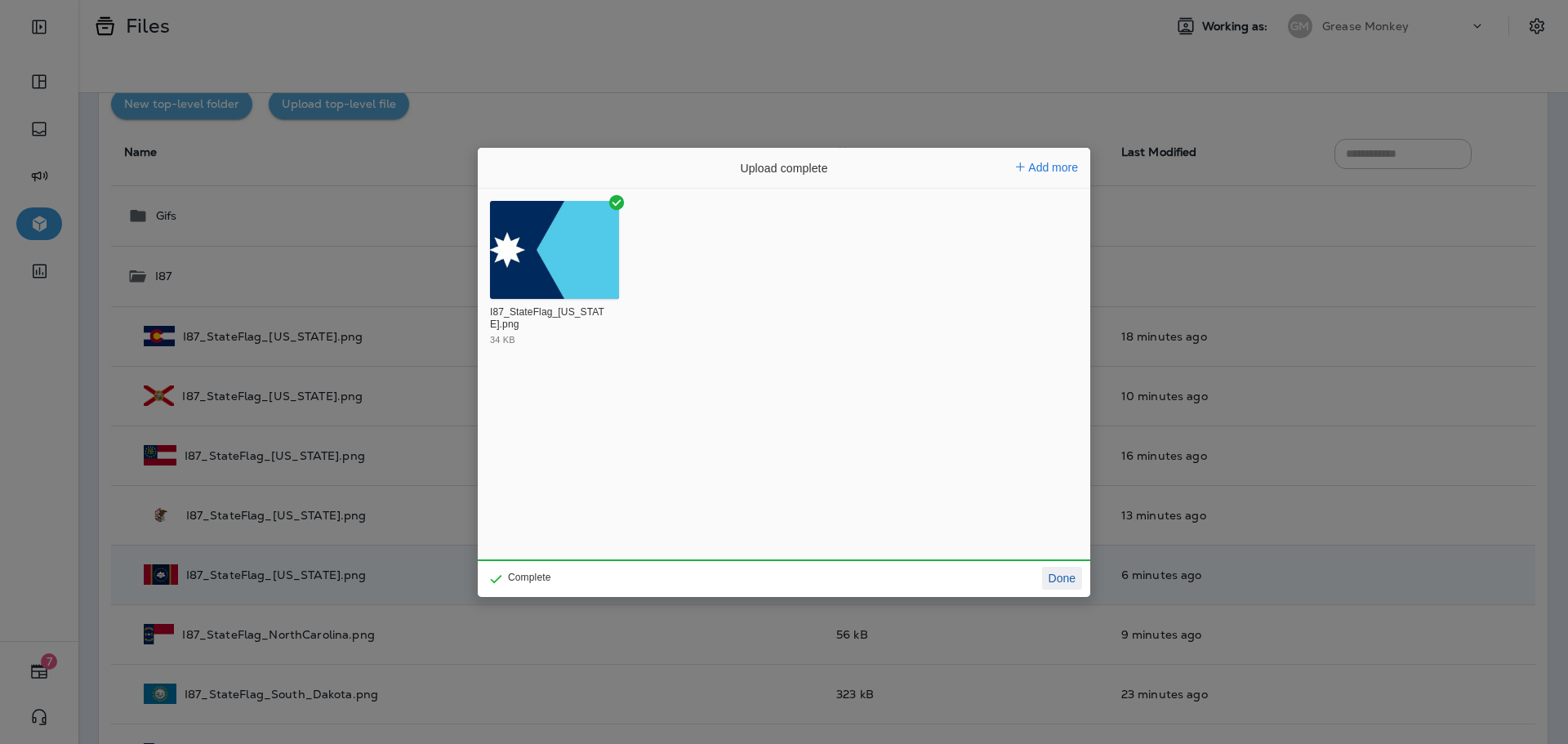
click at [1070, 570] on button "Done" at bounding box center [1062, 578] width 40 height 23
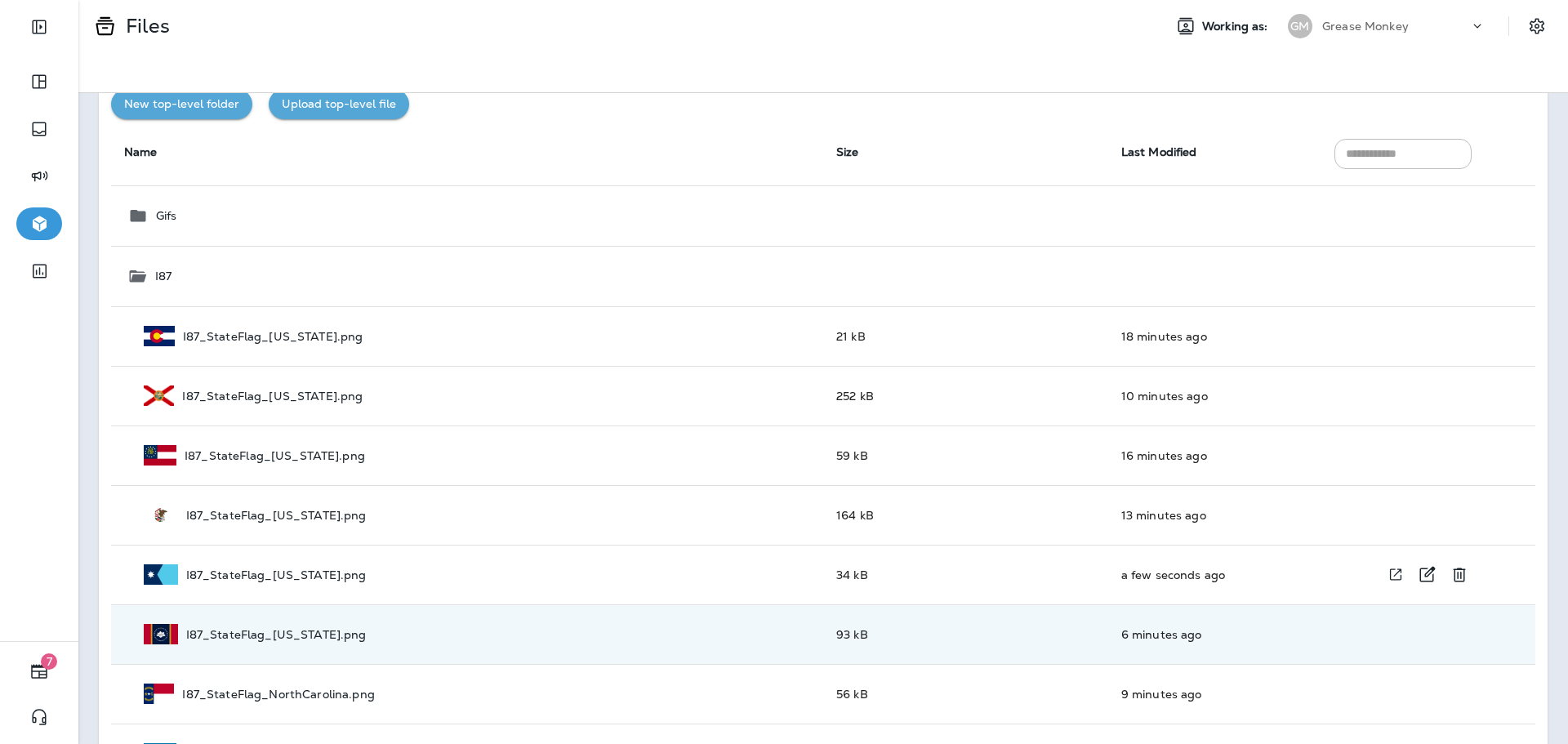
click at [1390, 571] on icon "View file in a new window" at bounding box center [1396, 575] width 11 height 11
